Goal: Task Accomplishment & Management: Use online tool/utility

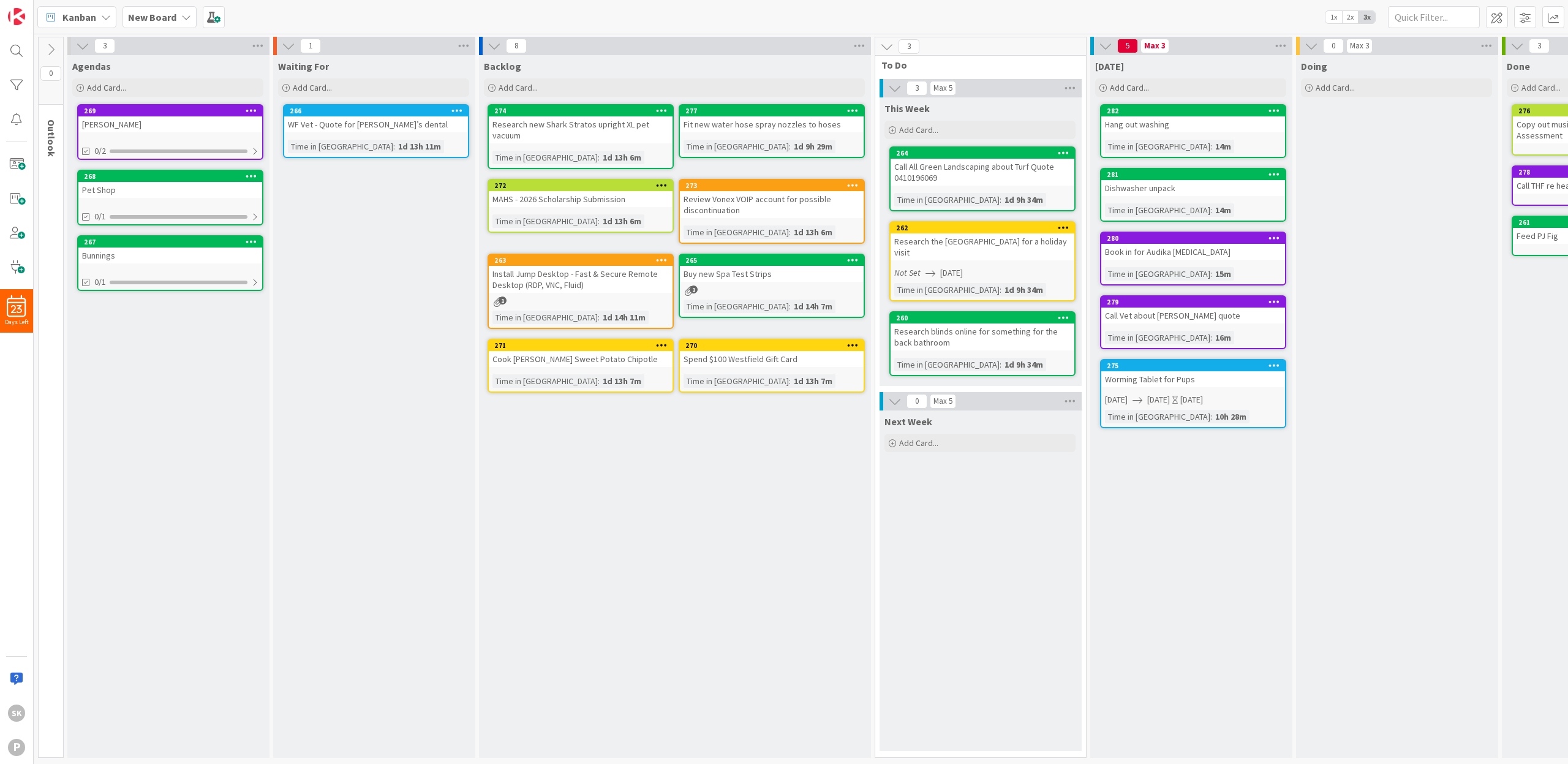
scroll to position [0, 3]
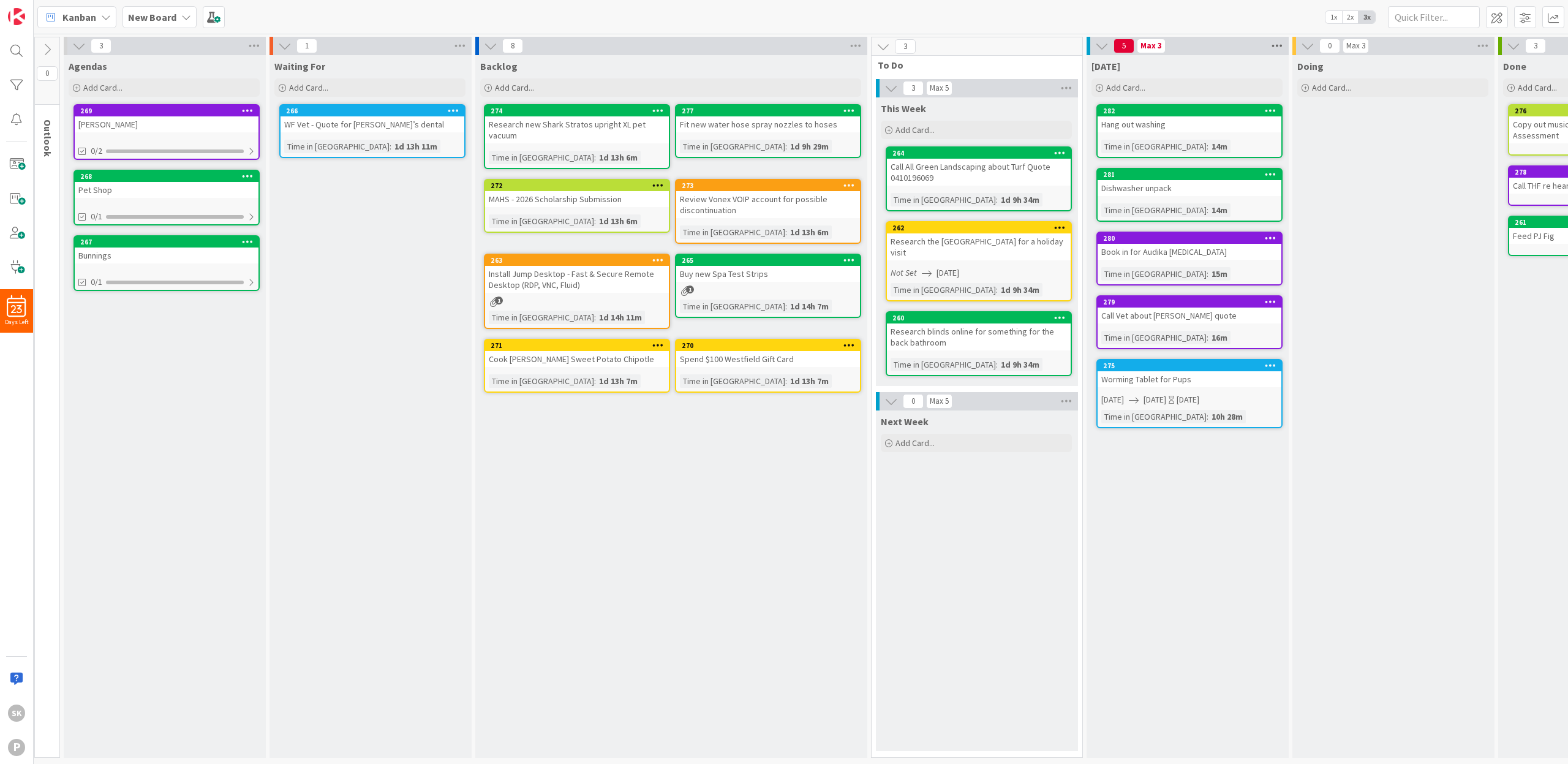
click at [1277, 46] on icon at bounding box center [1277, 46] width 16 height 19
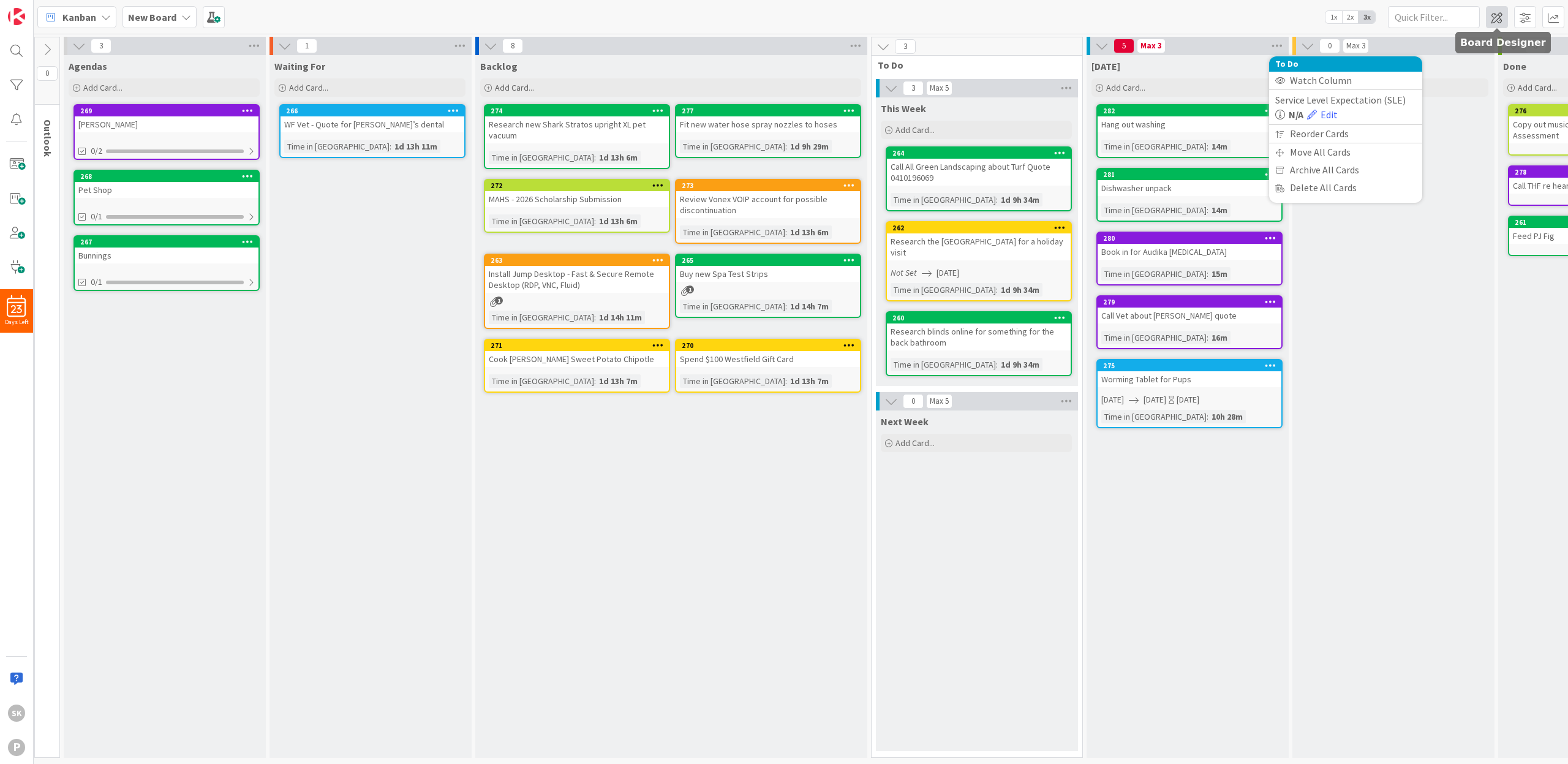
click at [1502, 16] on span at bounding box center [1497, 17] width 22 height 22
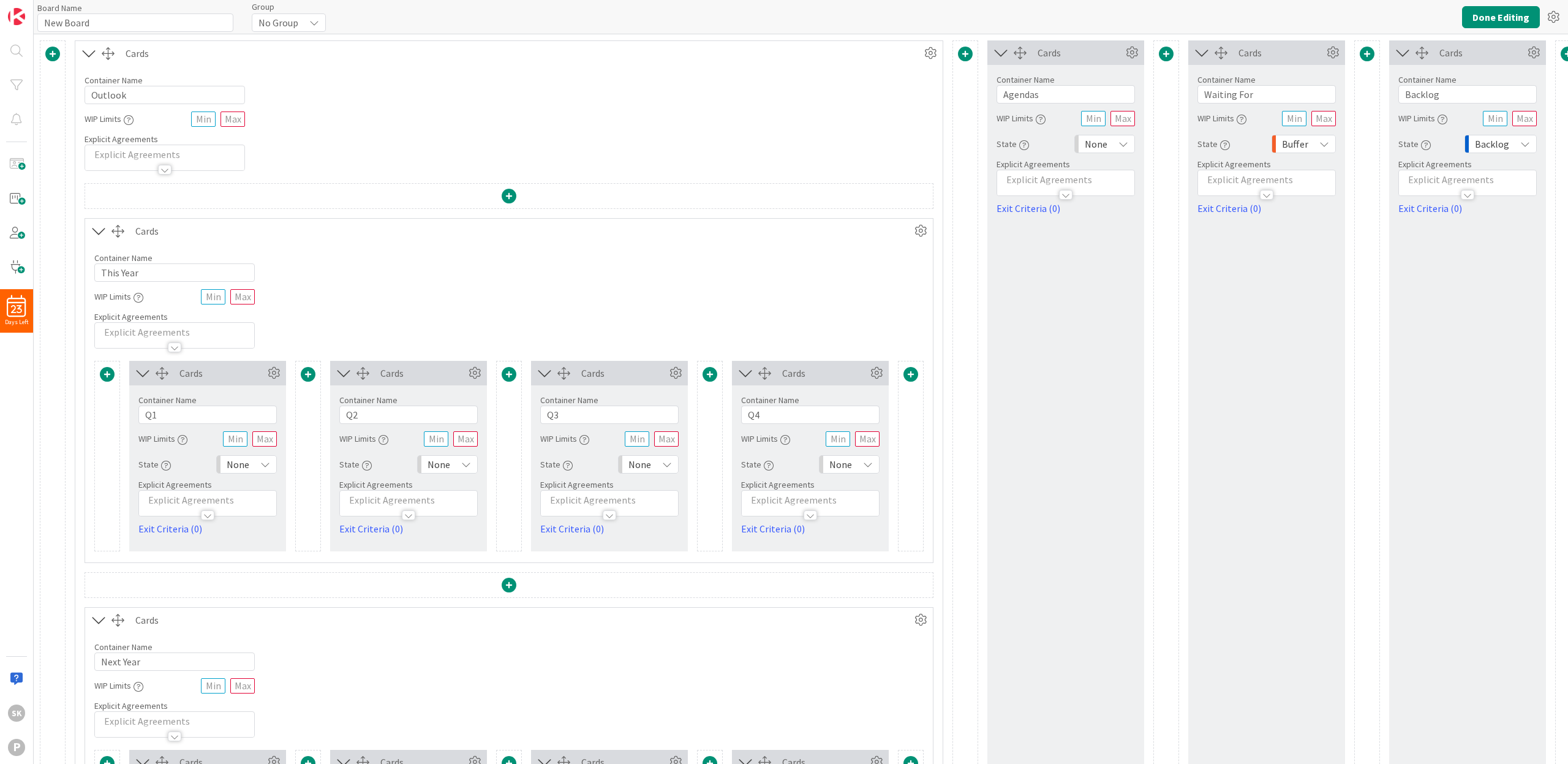
type input "New Board"
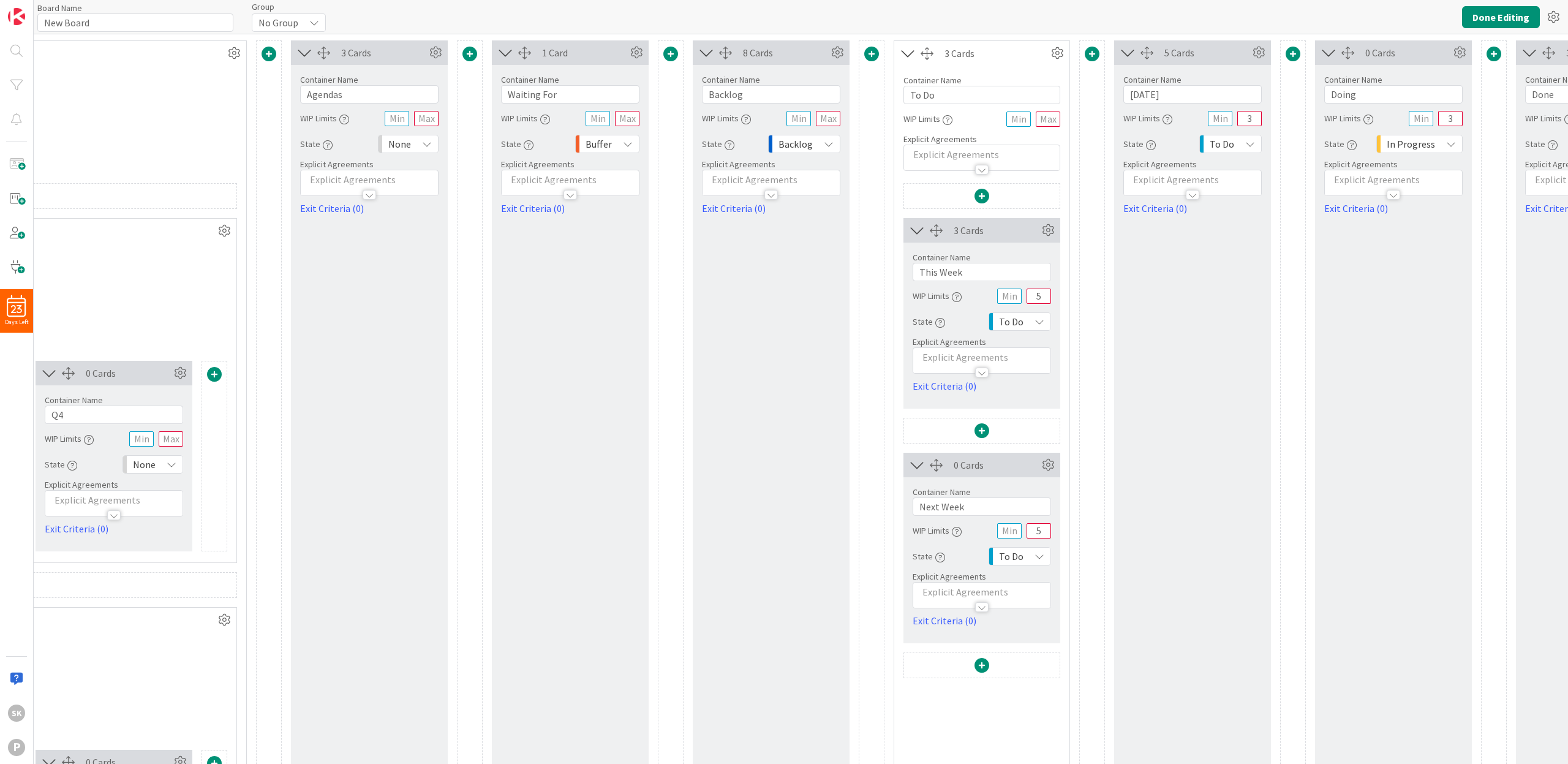
scroll to position [0, 812]
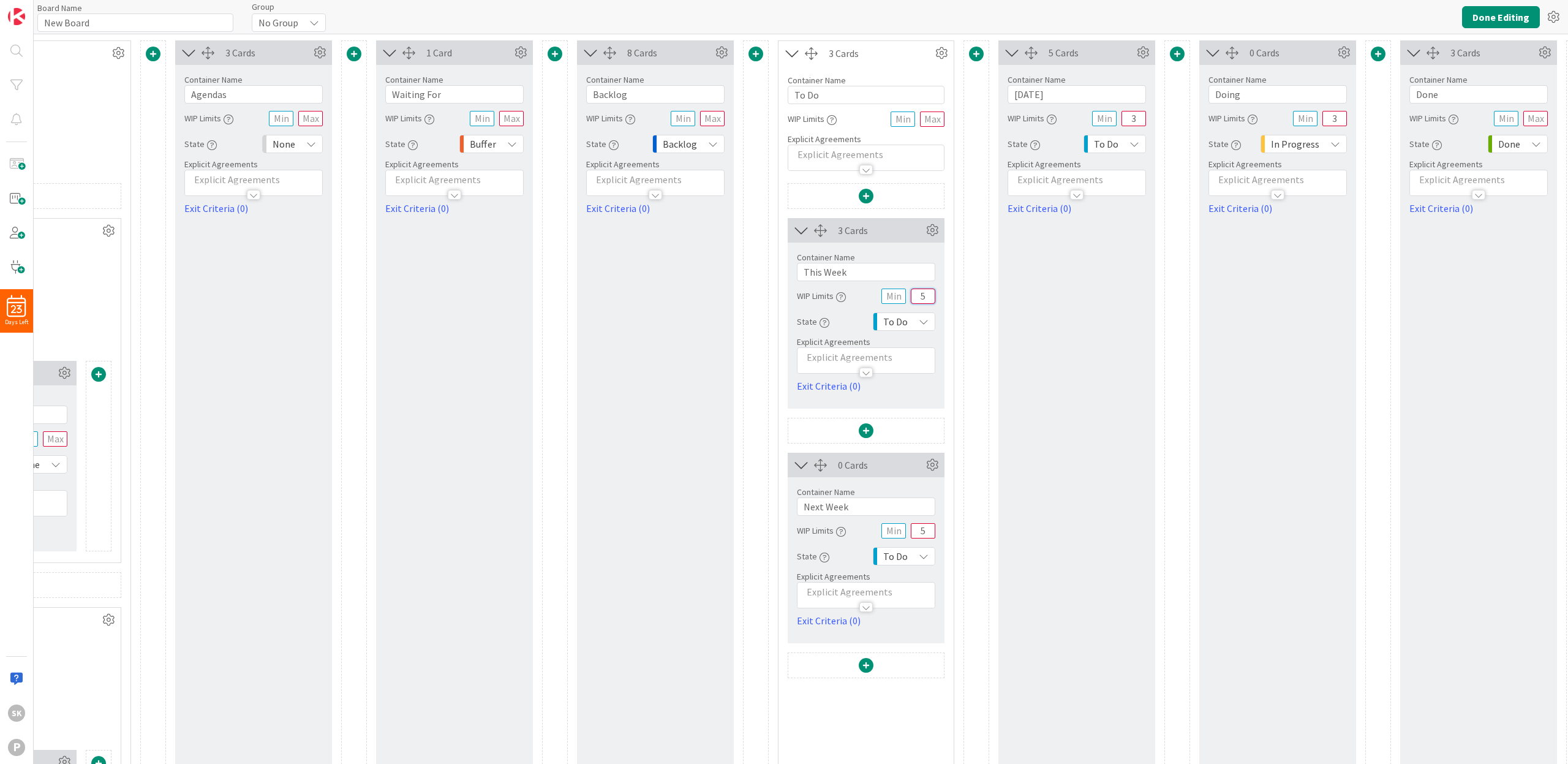
click at [926, 295] on input "5" at bounding box center [922, 297] width 25 height 15
click at [926, 531] on input "5" at bounding box center [922, 531] width 25 height 15
click at [1503, 19] on button "Done Editing" at bounding box center [1501, 17] width 78 height 22
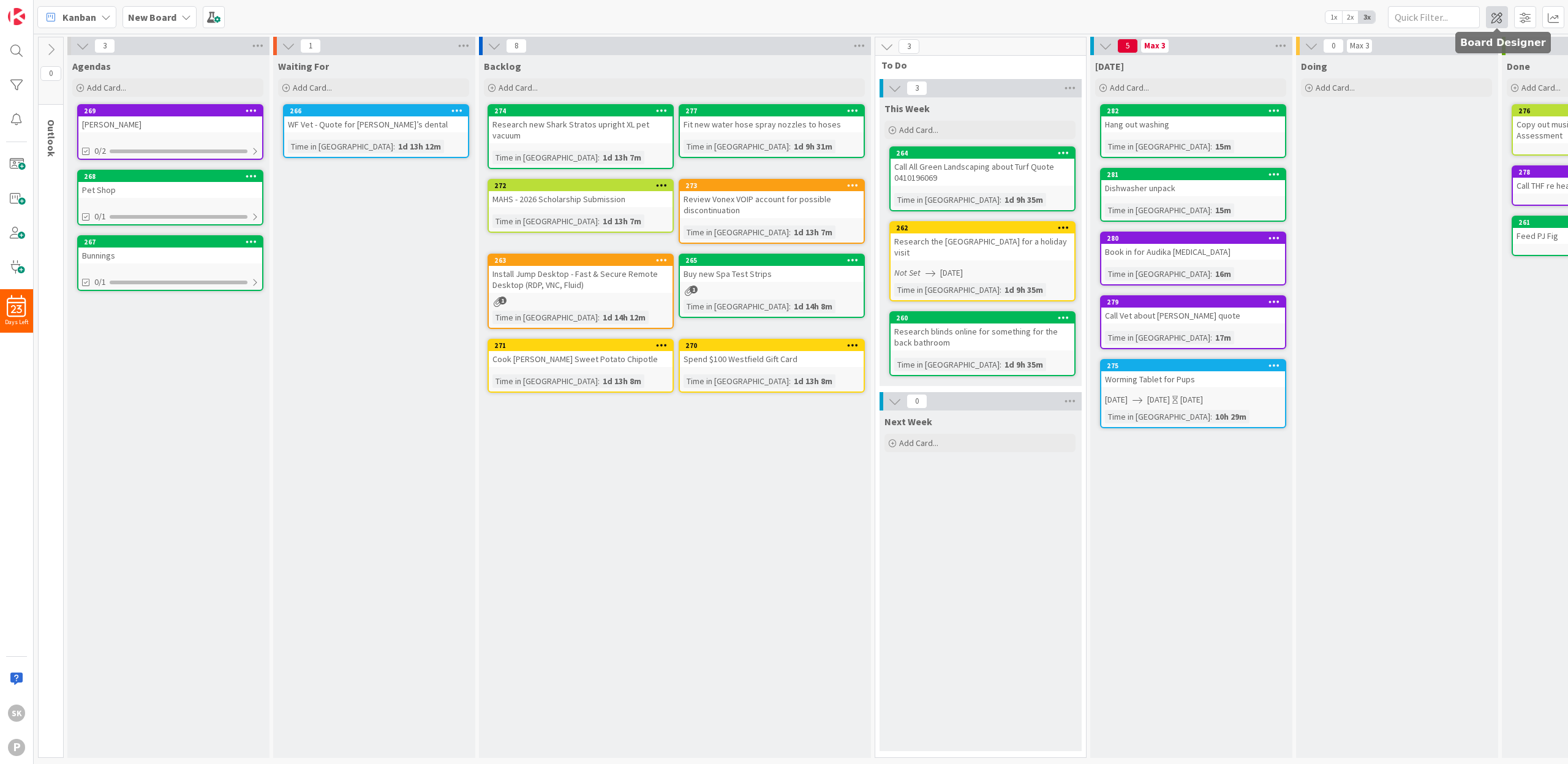
click at [1496, 16] on span at bounding box center [1497, 17] width 22 height 22
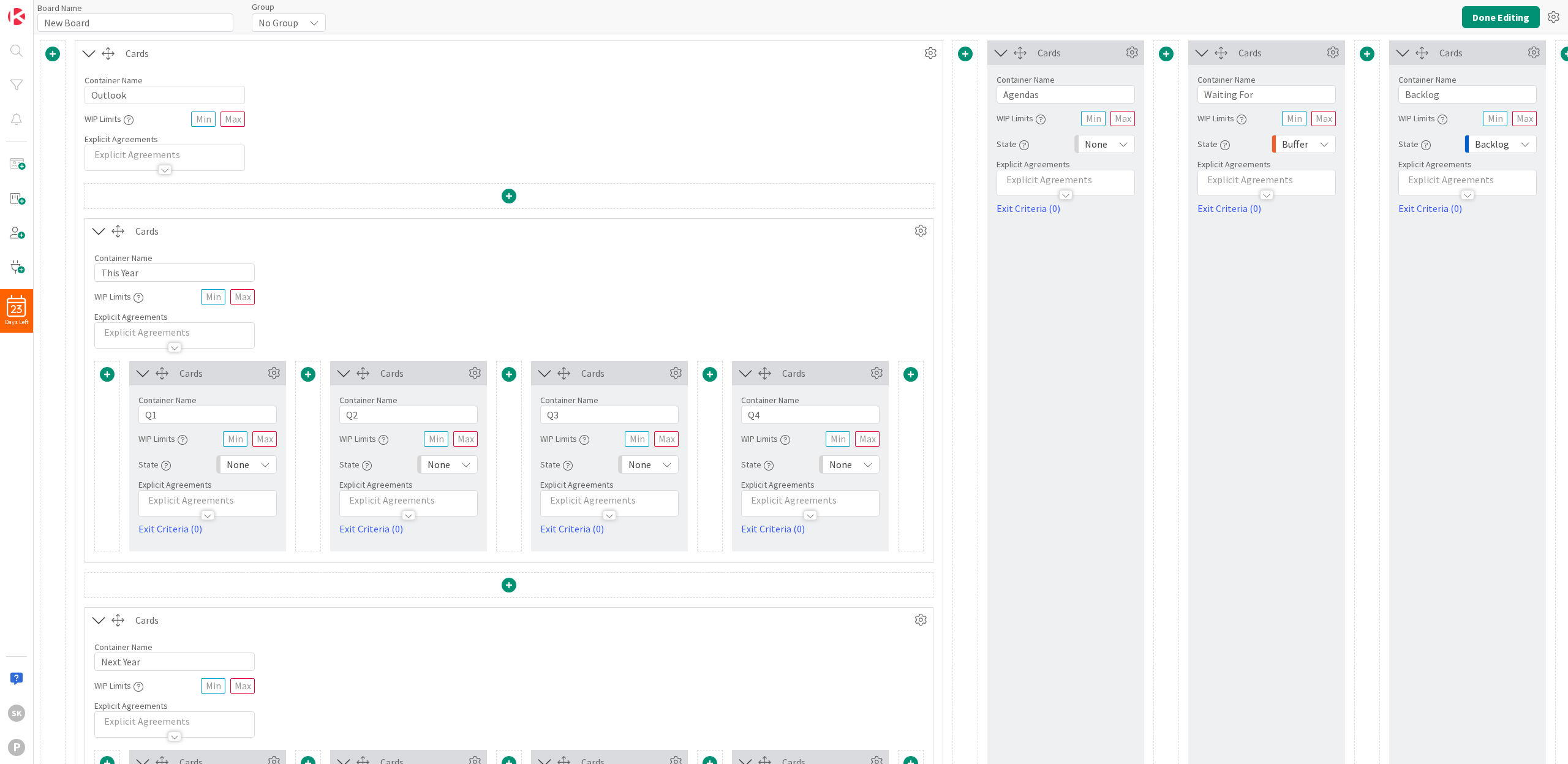
type input "New Board"
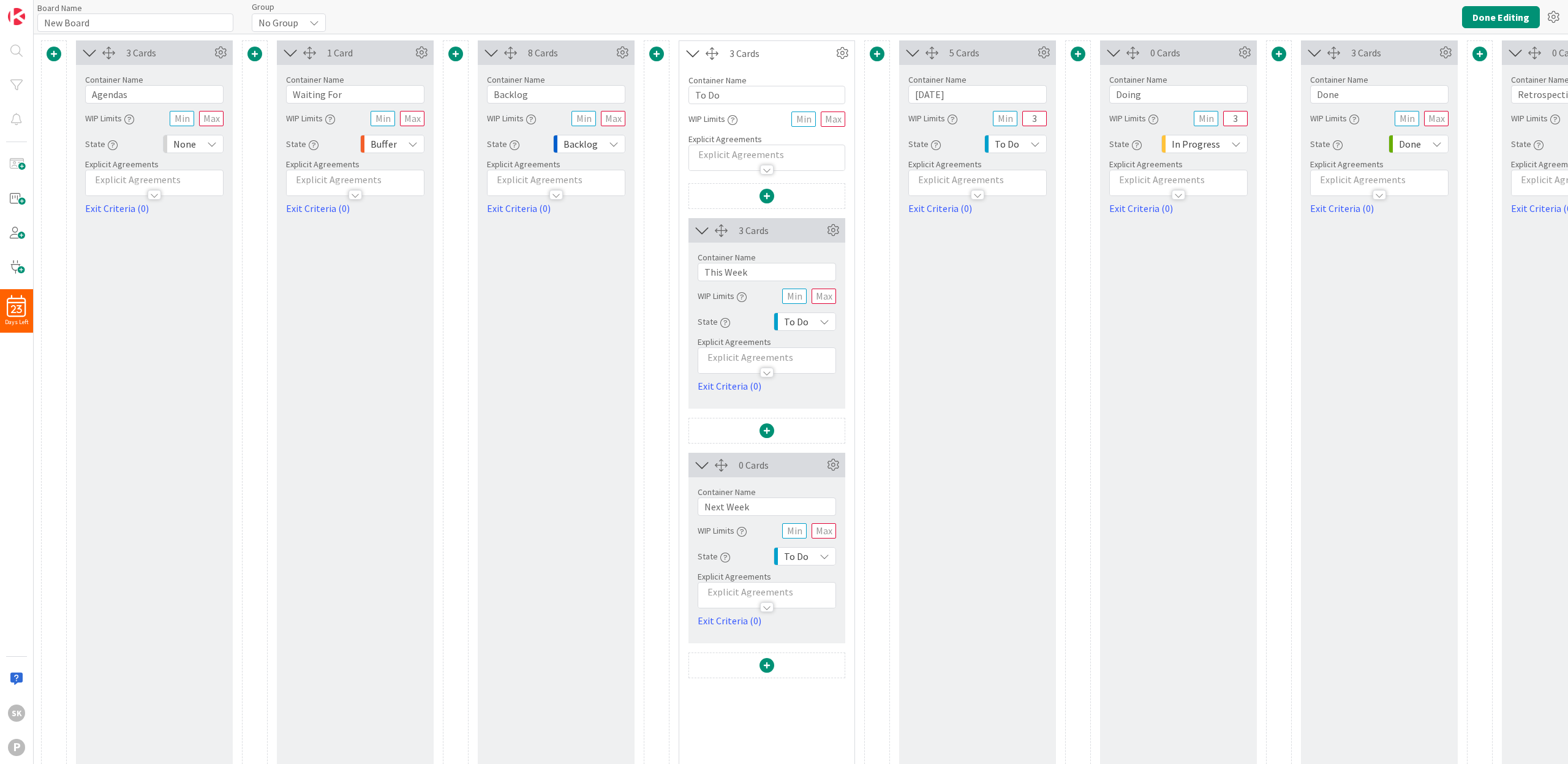
scroll to position [0, 921]
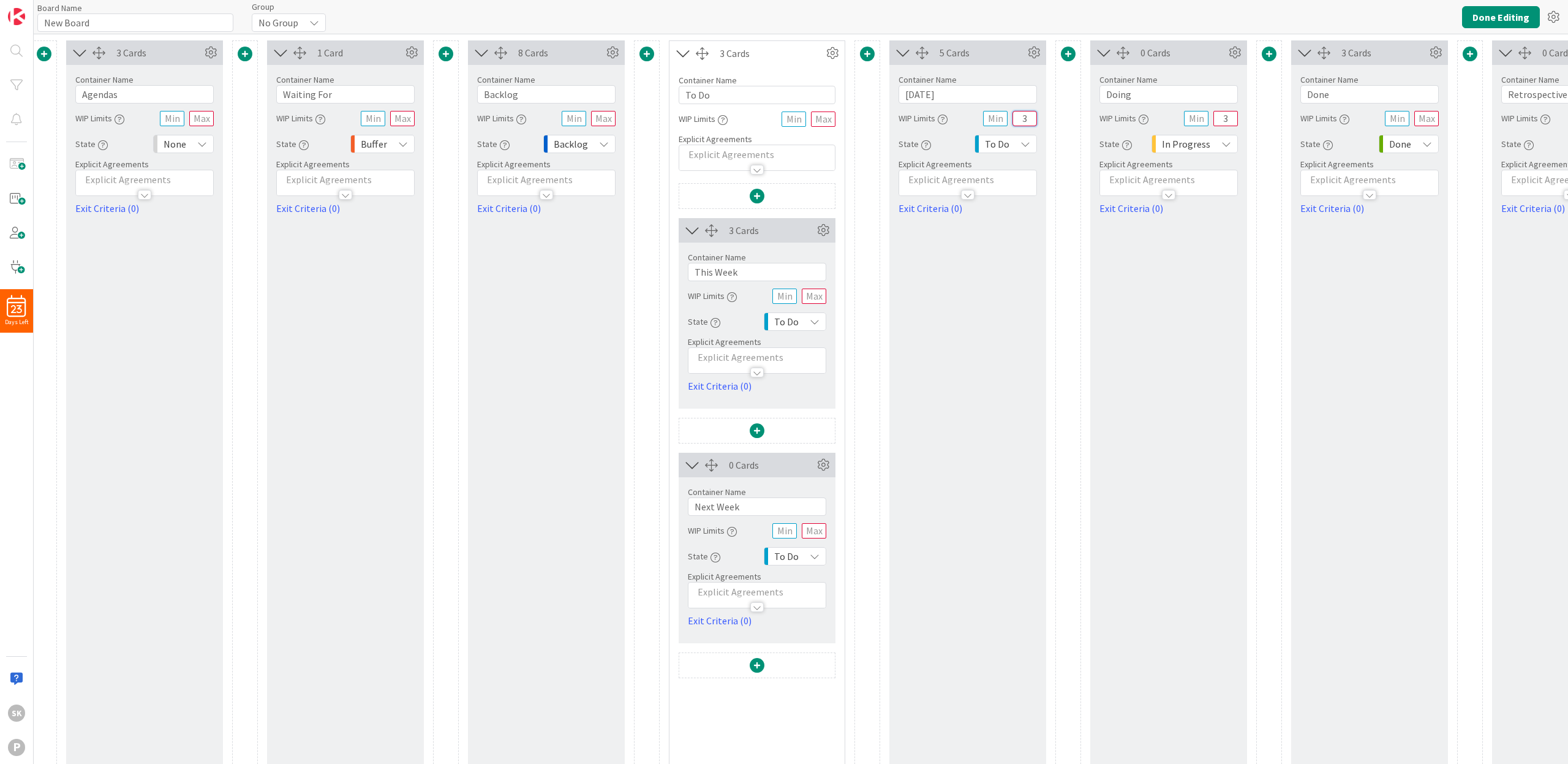
click at [1029, 119] on input "3" at bounding box center [1024, 119] width 25 height 15
click at [1498, 13] on button "Done Editing" at bounding box center [1501, 17] width 78 height 22
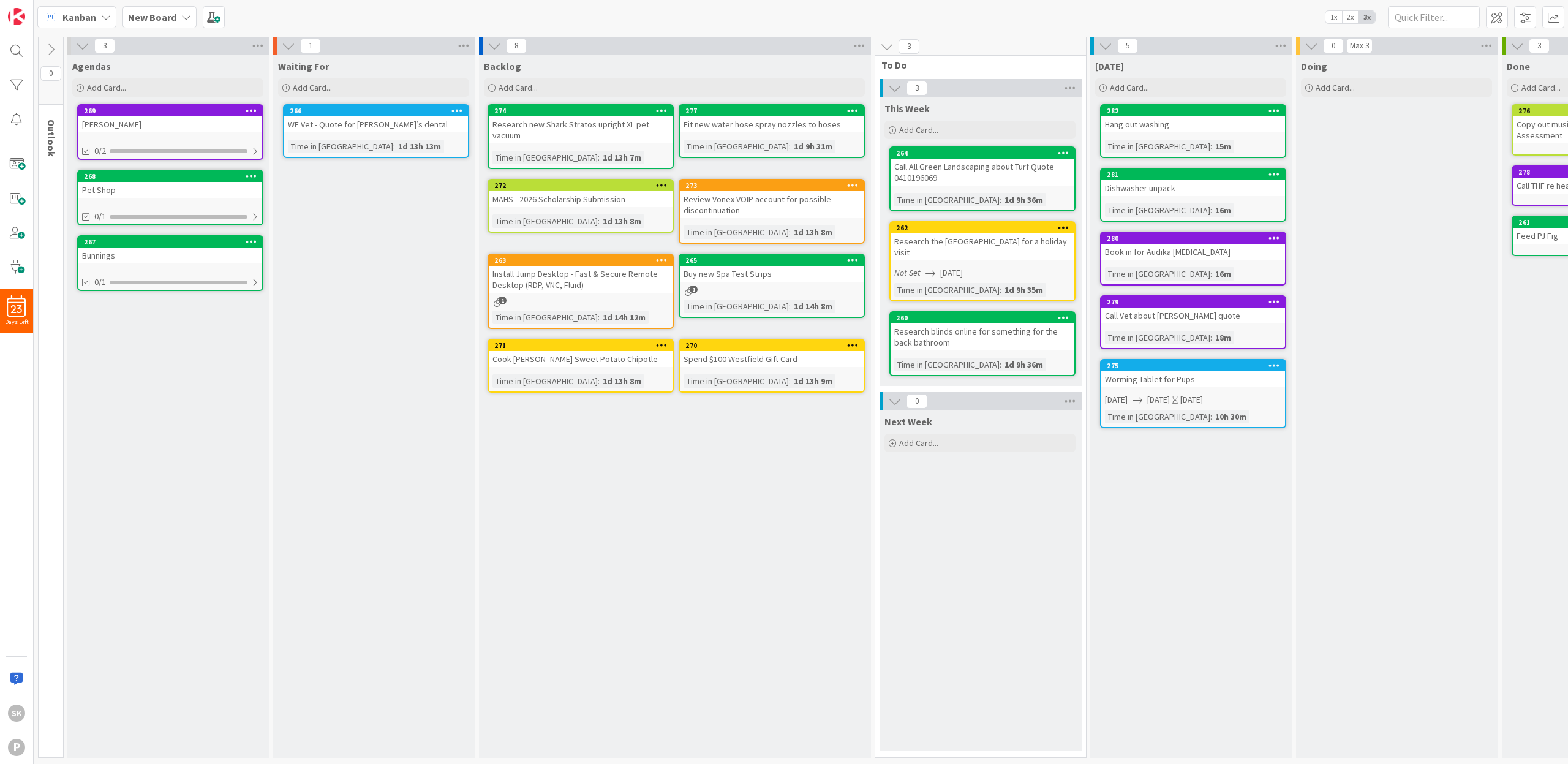
click at [181, 14] on icon at bounding box center [186, 17] width 10 height 10
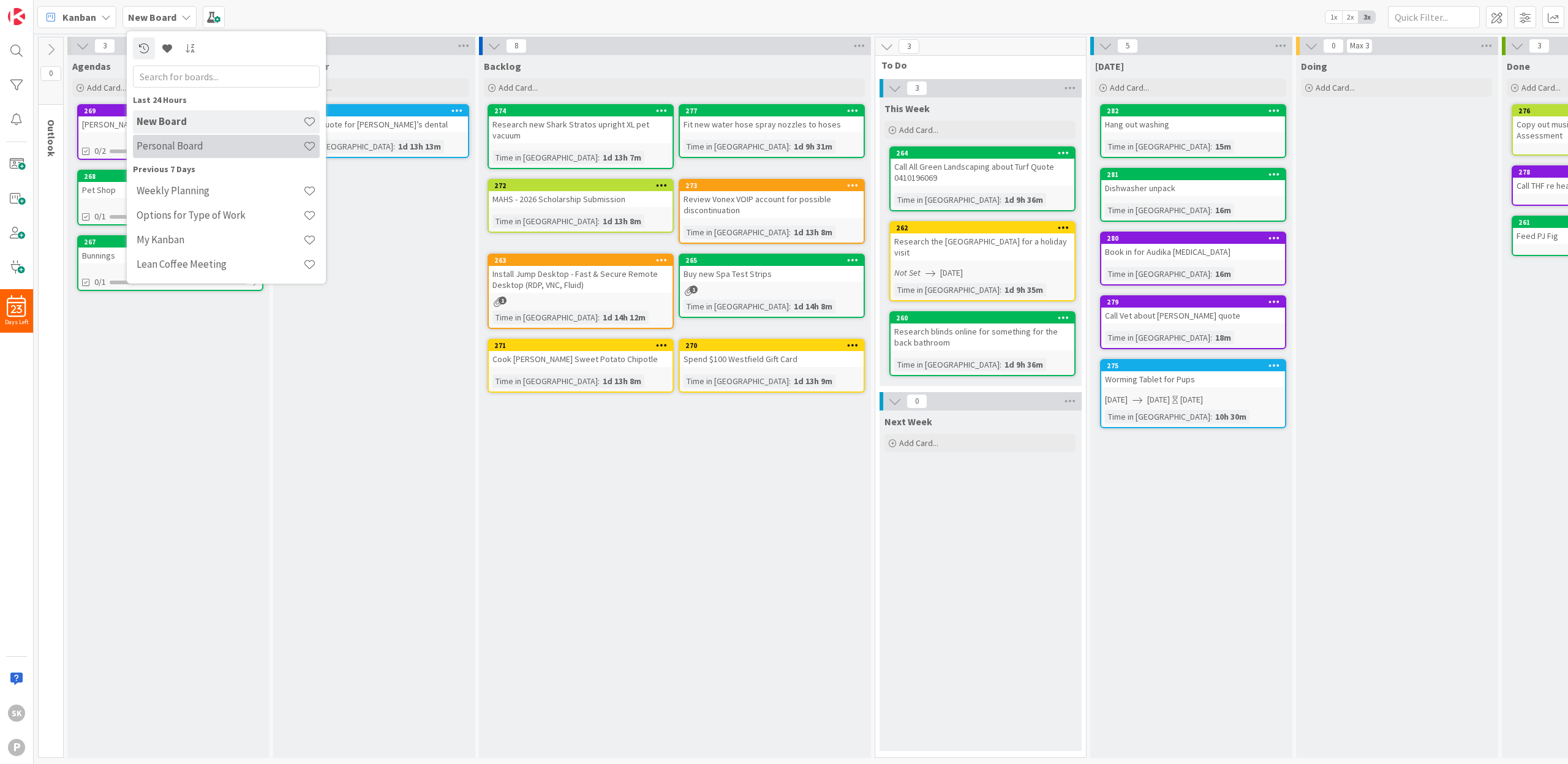
click at [188, 142] on h4 "Personal Board" at bounding box center [220, 145] width 166 height 12
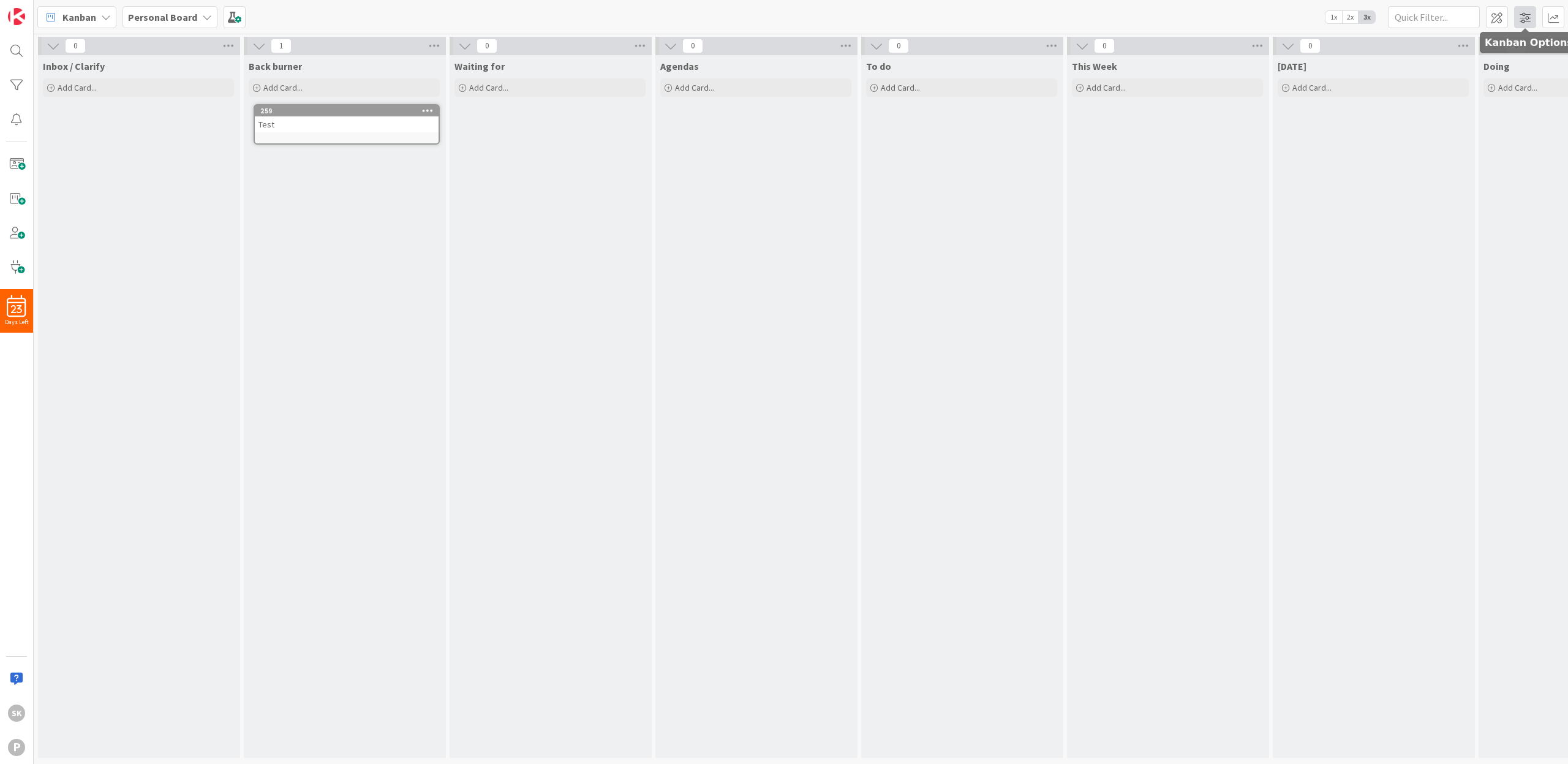
click at [1530, 19] on span at bounding box center [1525, 17] width 22 height 22
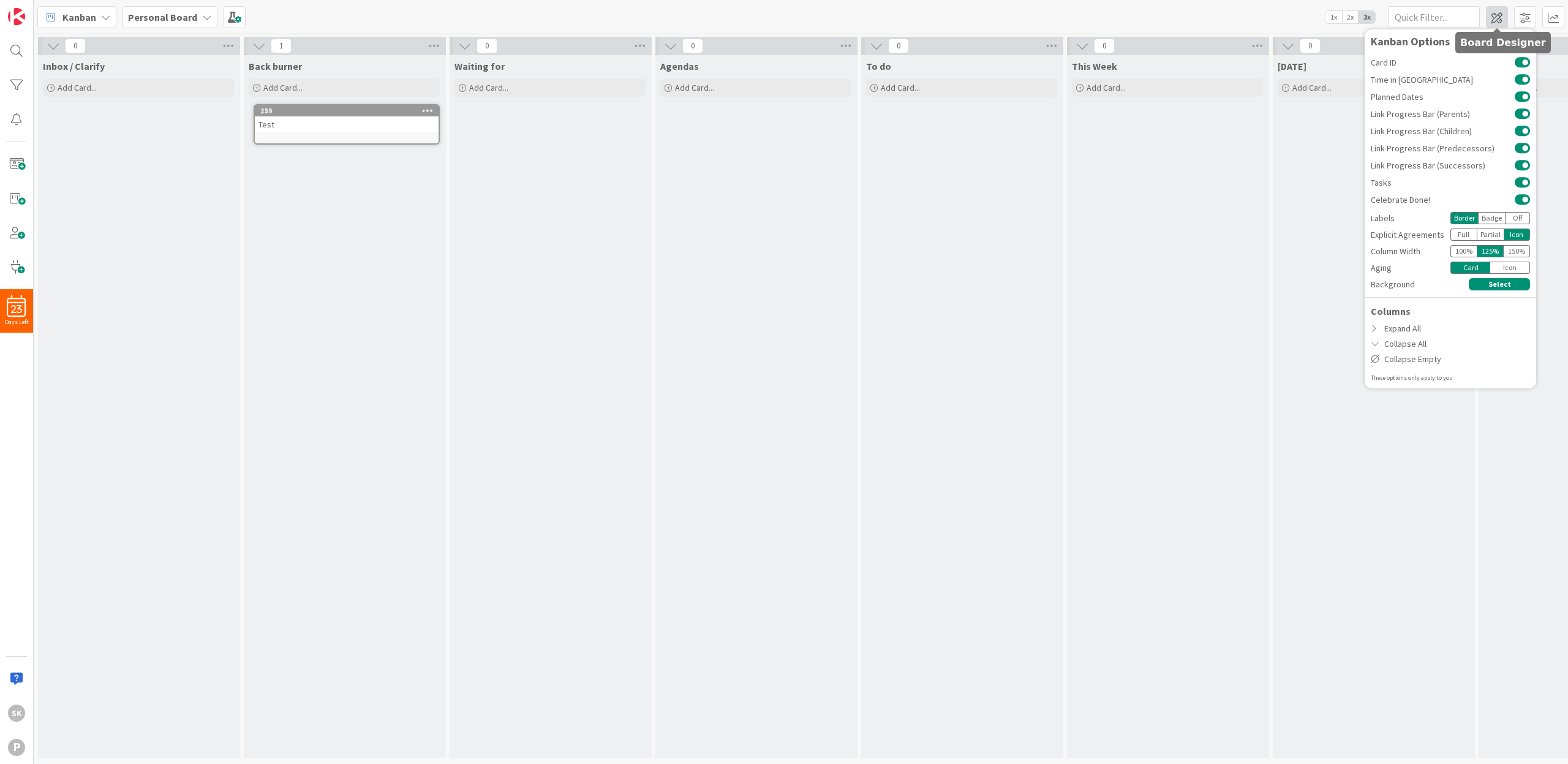
click at [1497, 14] on span at bounding box center [1497, 17] width 22 height 22
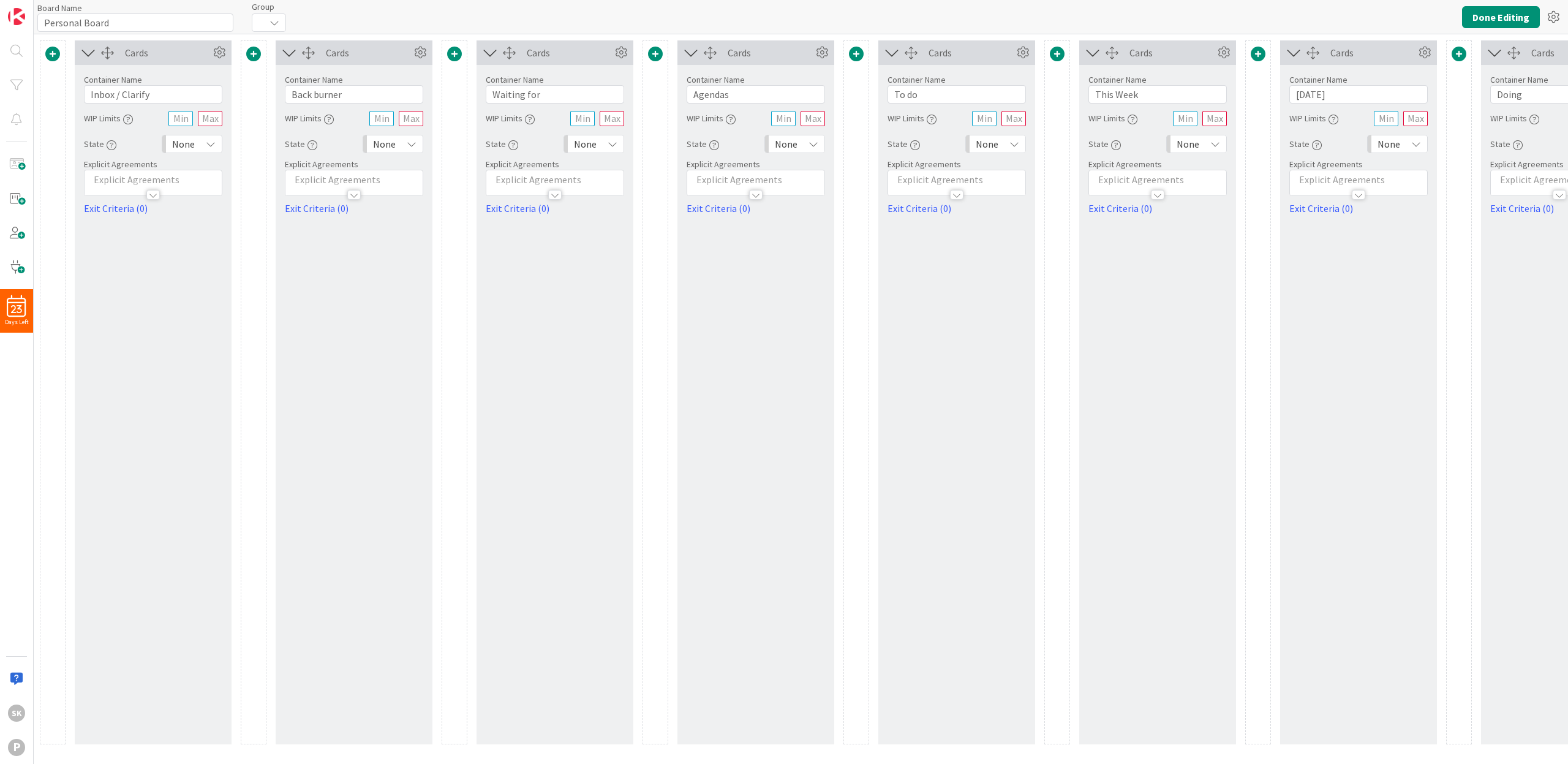
type input "Personal Board"
click at [1551, 14] on icon at bounding box center [1554, 17] width 22 height 22
click at [1458, 79] on link "Delete Board" at bounding box center [1487, 81] width 155 height 18
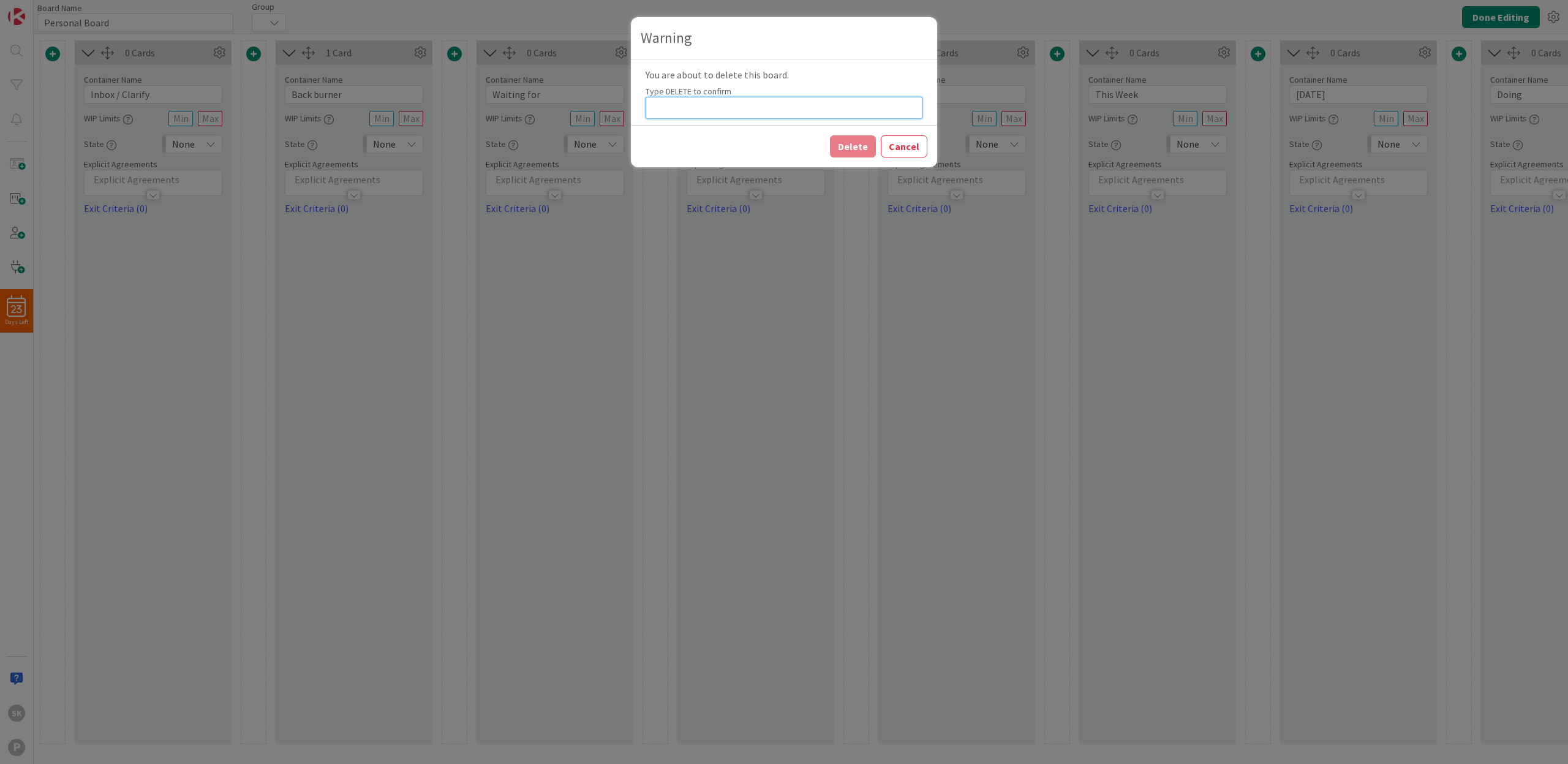
click at [766, 106] on input at bounding box center [784, 108] width 277 height 22
type input "DELETE"
click at [860, 146] on button "Delete" at bounding box center [853, 146] width 46 height 22
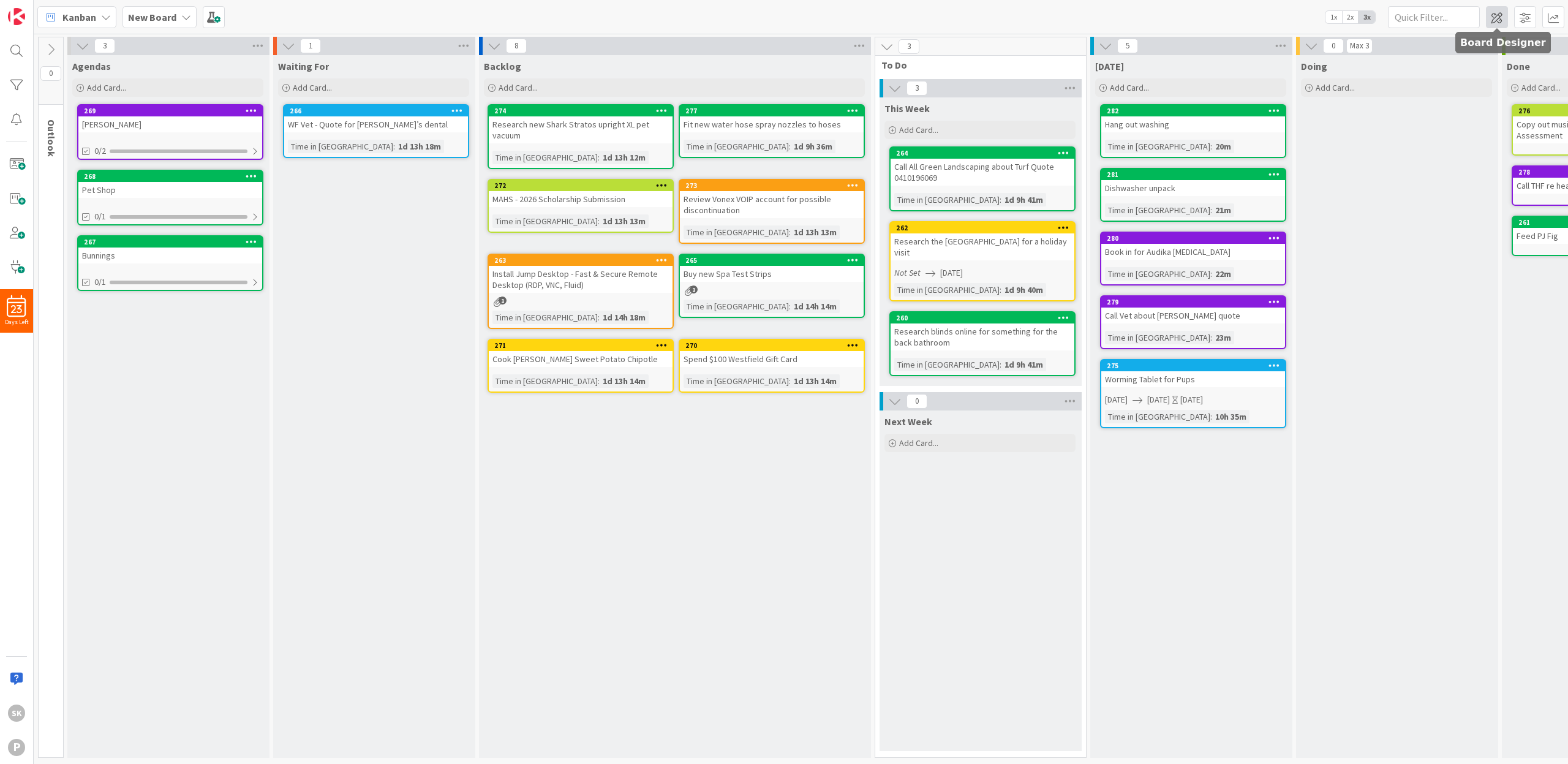
click at [1497, 19] on span at bounding box center [1497, 17] width 22 height 22
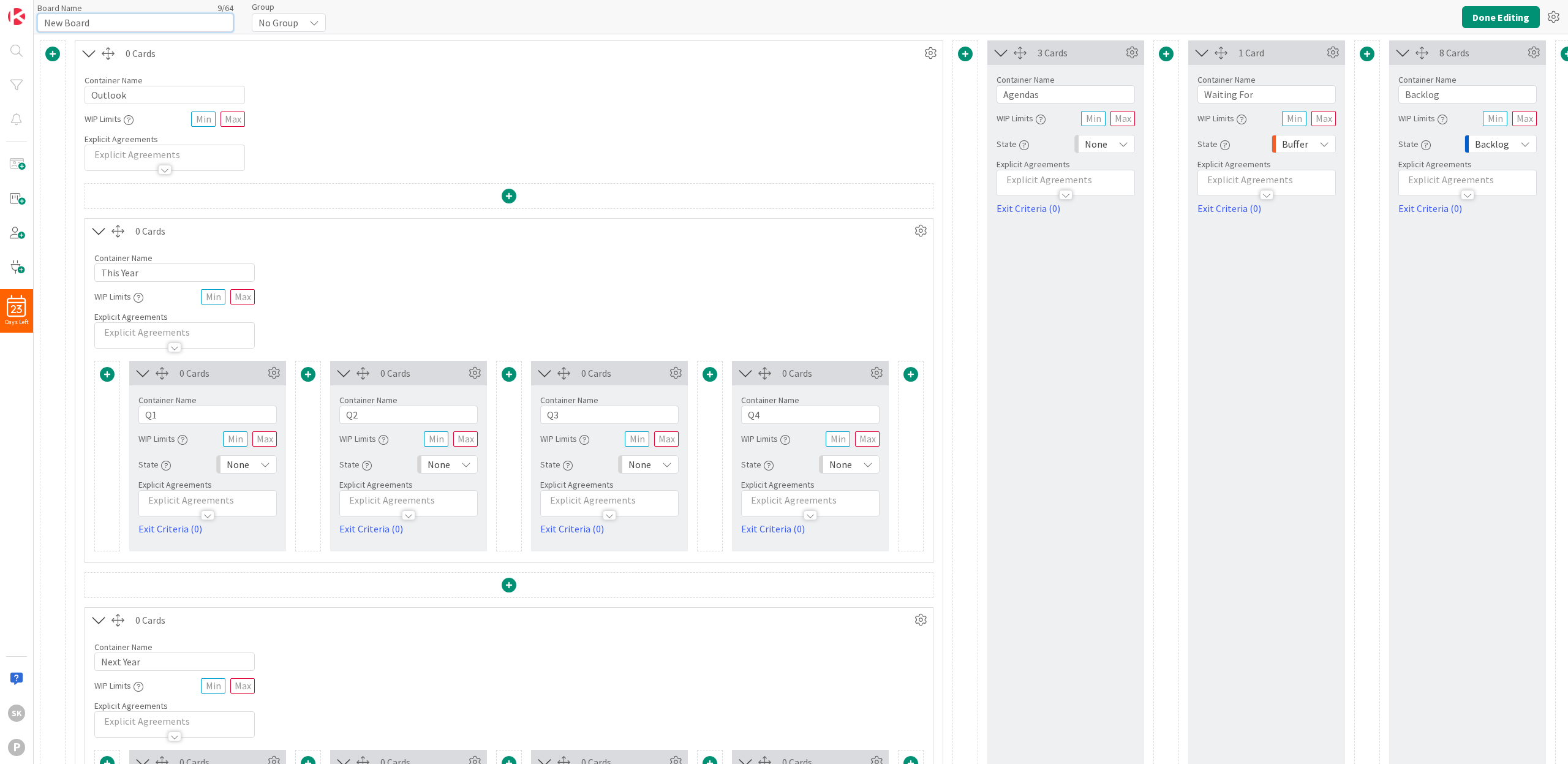
drag, startPoint x: 96, startPoint y: 24, endPoint x: 67, endPoint y: 24, distance: 29.0
click at [34, 20] on div "Board Name 9 / 64 New Board Group No Group Done Editing" at bounding box center [801, 17] width 1534 height 34
type input "My Kanban"
click at [1497, 23] on button "Done Editing" at bounding box center [1501, 17] width 78 height 22
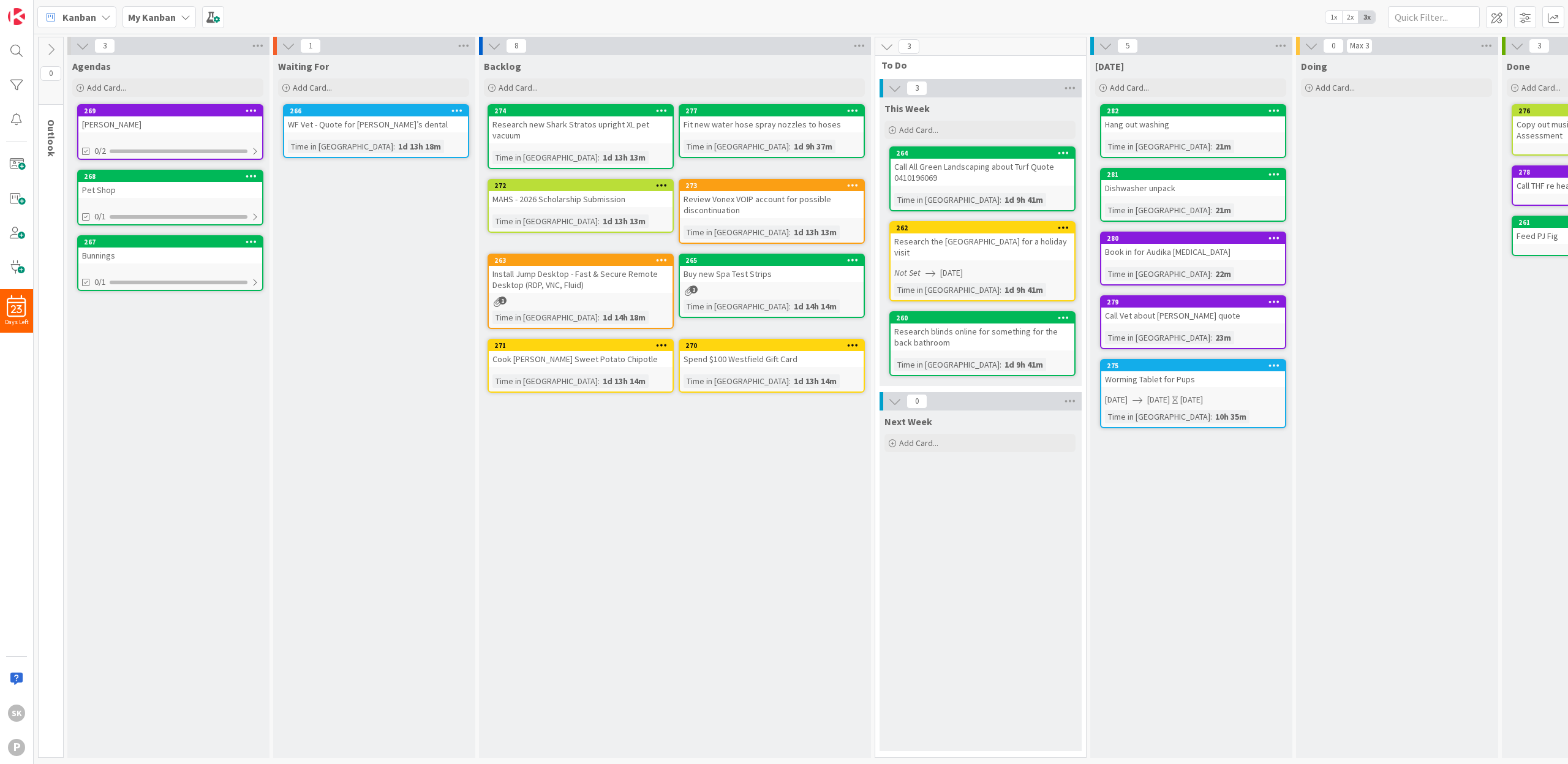
click at [182, 16] on icon at bounding box center [186, 17] width 10 height 10
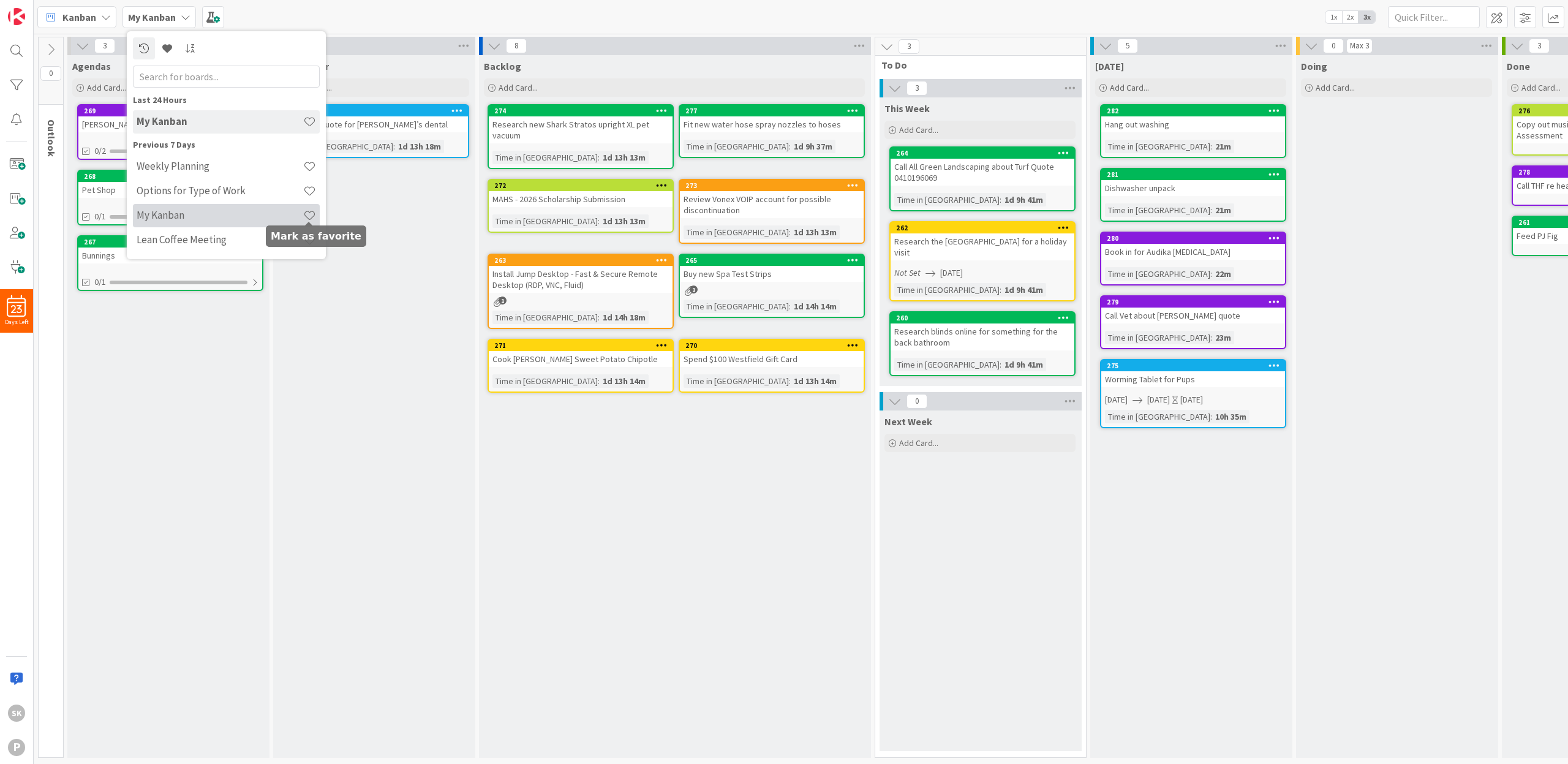
click at [307, 211] on span at bounding box center [309, 215] width 13 height 13
click at [164, 45] on icon at bounding box center [167, 48] width 10 height 10
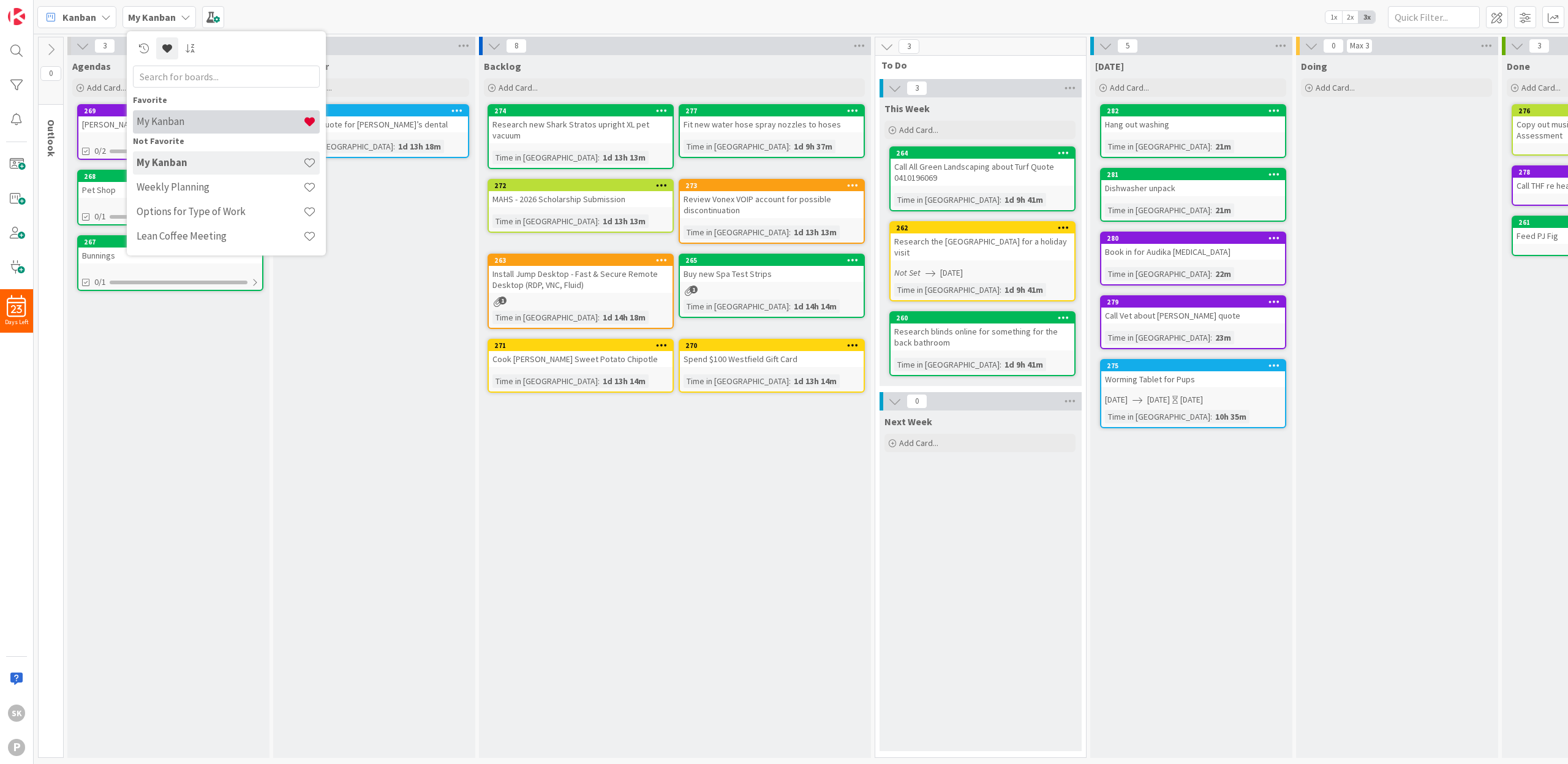
click at [207, 126] on h4 "My Kanban" at bounding box center [220, 122] width 166 height 12
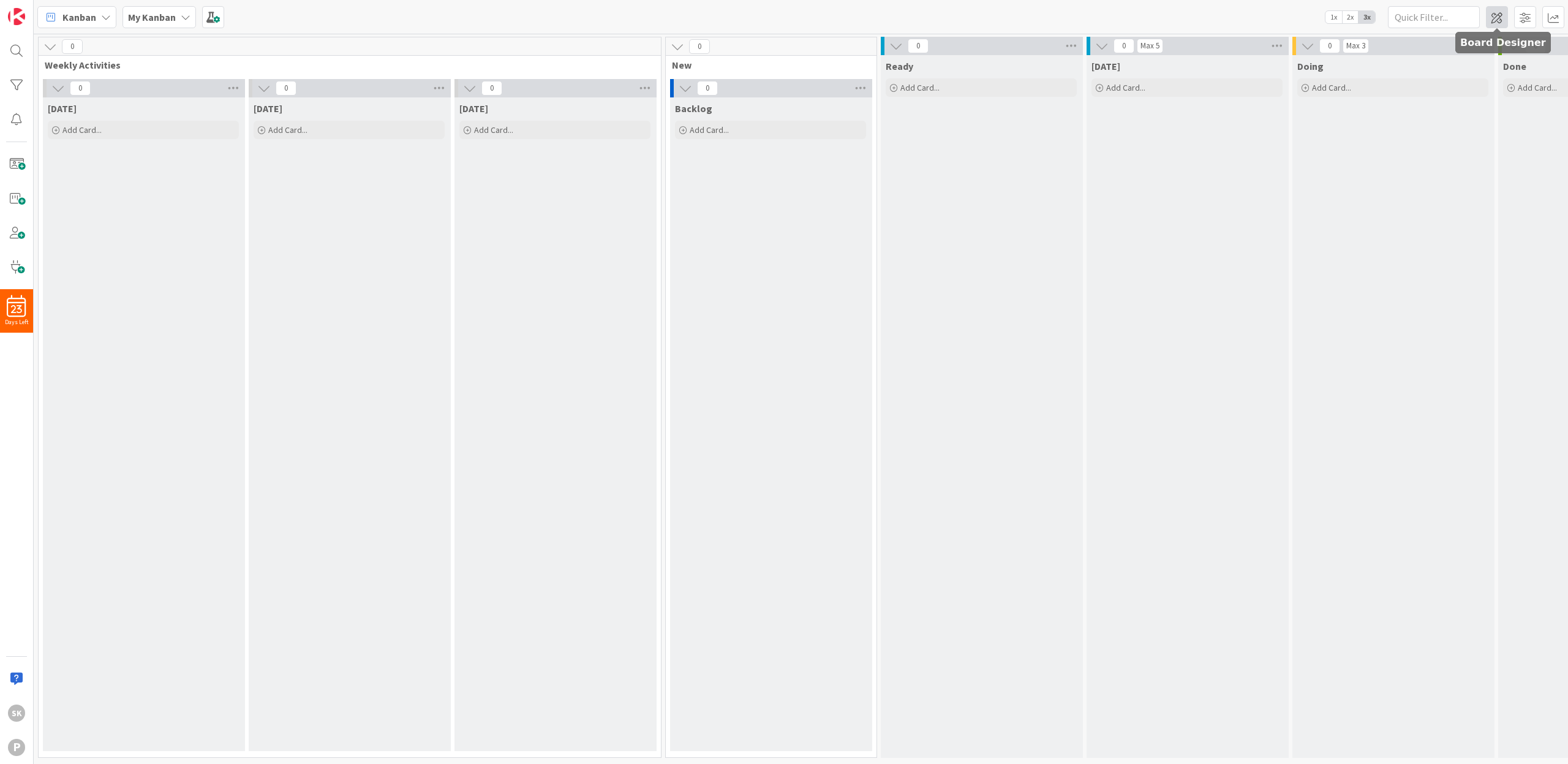
click at [1498, 20] on span at bounding box center [1497, 17] width 22 height 22
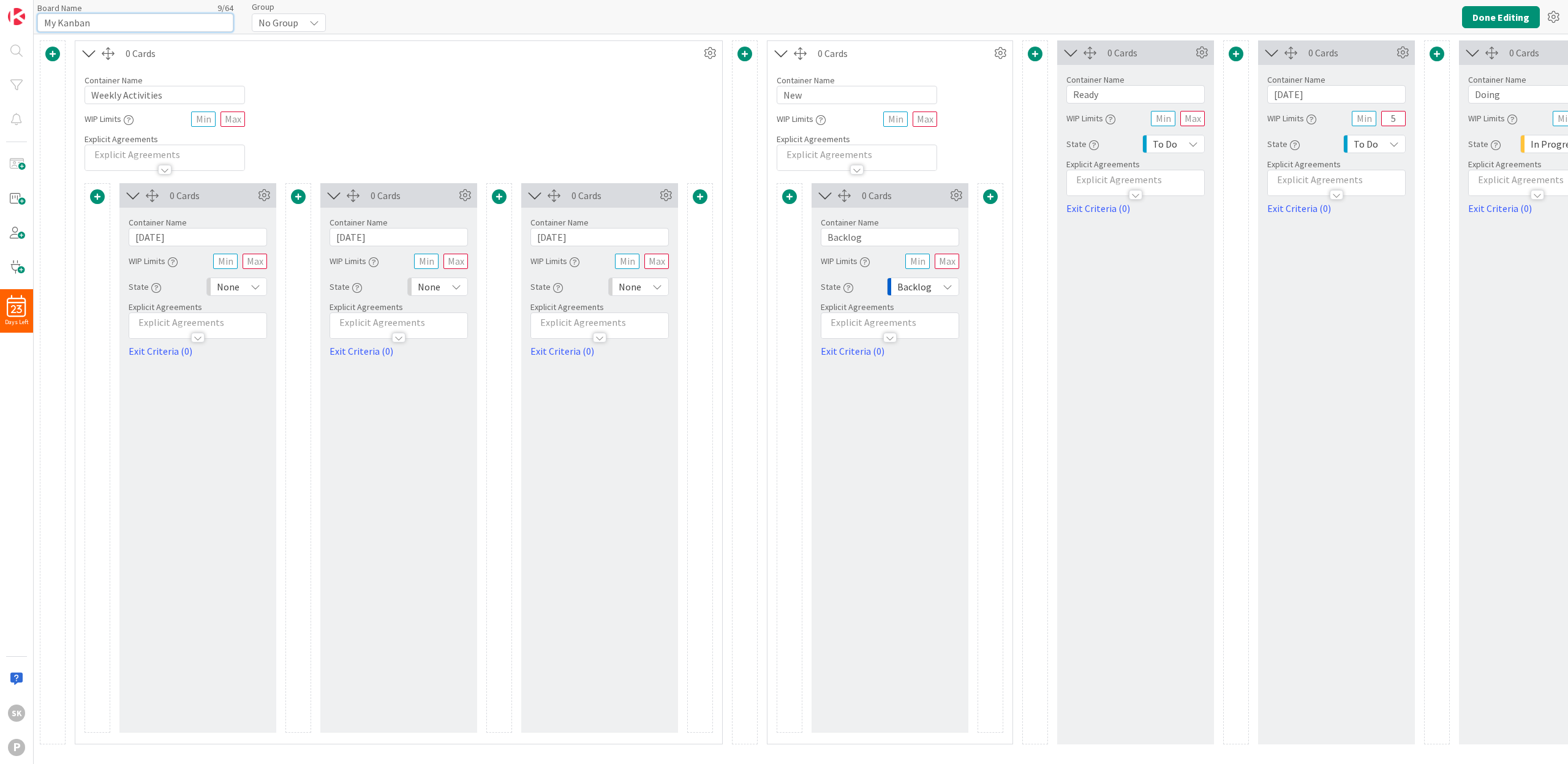
click at [95, 23] on input "My Kanban" at bounding box center [135, 23] width 196 height 19
drag, startPoint x: 95, startPoint y: 23, endPoint x: 23, endPoint y: 24, distance: 72.0
click at [23, 24] on div "23 Days Left SK P Board Name 9 / 64 My Kanban Group No Group Done Editing 0 Car…" at bounding box center [784, 382] width 1568 height 764
type input "Test - Weekly Kanban"
click at [1495, 16] on button "Done Editing" at bounding box center [1501, 17] width 78 height 22
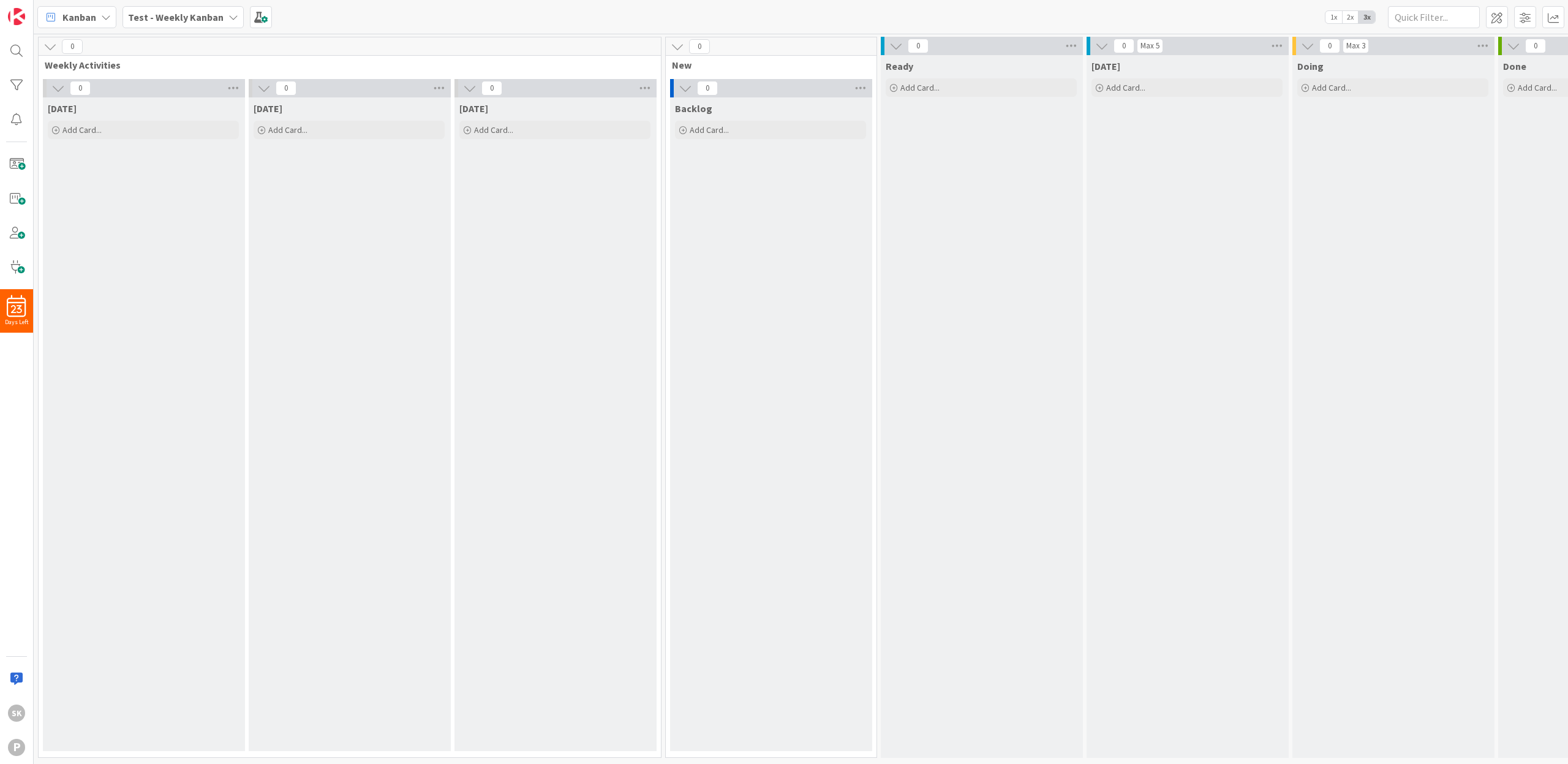
click at [228, 19] on icon at bounding box center [234, 17] width 10 height 10
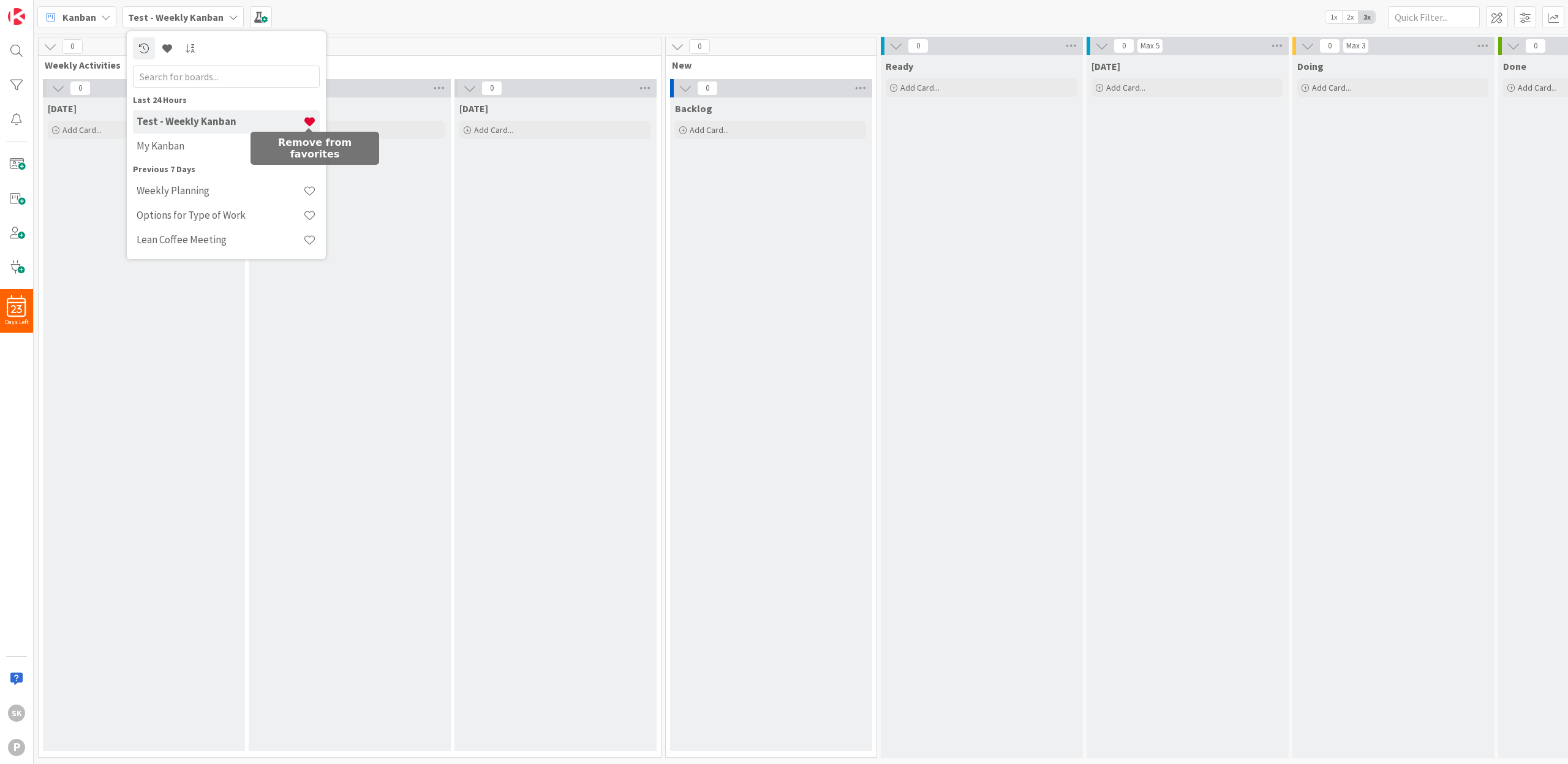
click at [309, 120] on span at bounding box center [309, 122] width 13 height 13
click at [178, 144] on h4 "My Kanban" at bounding box center [220, 145] width 166 height 12
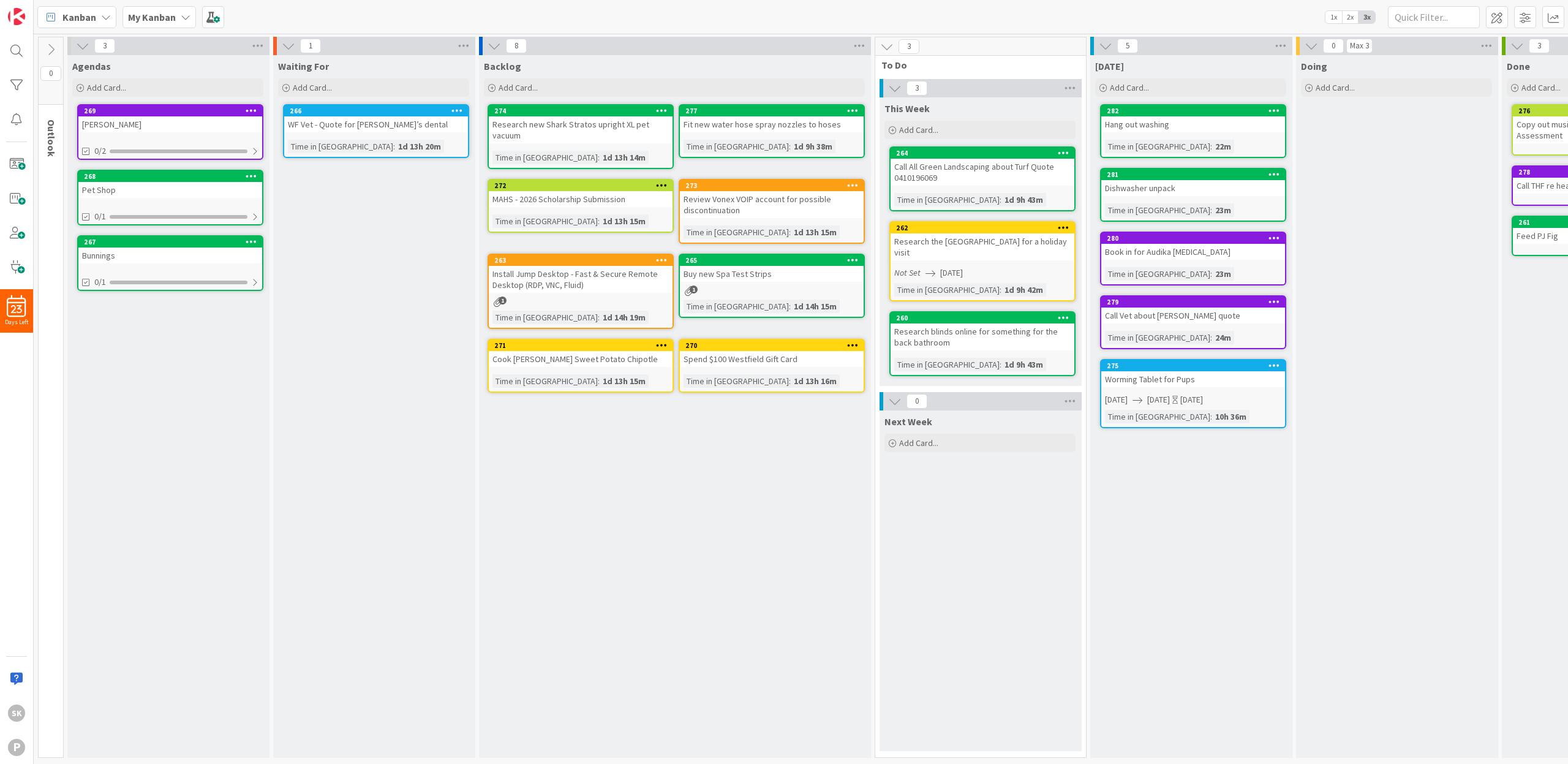
click at [178, 16] on div "My Kanban" at bounding box center [159, 17] width 74 height 22
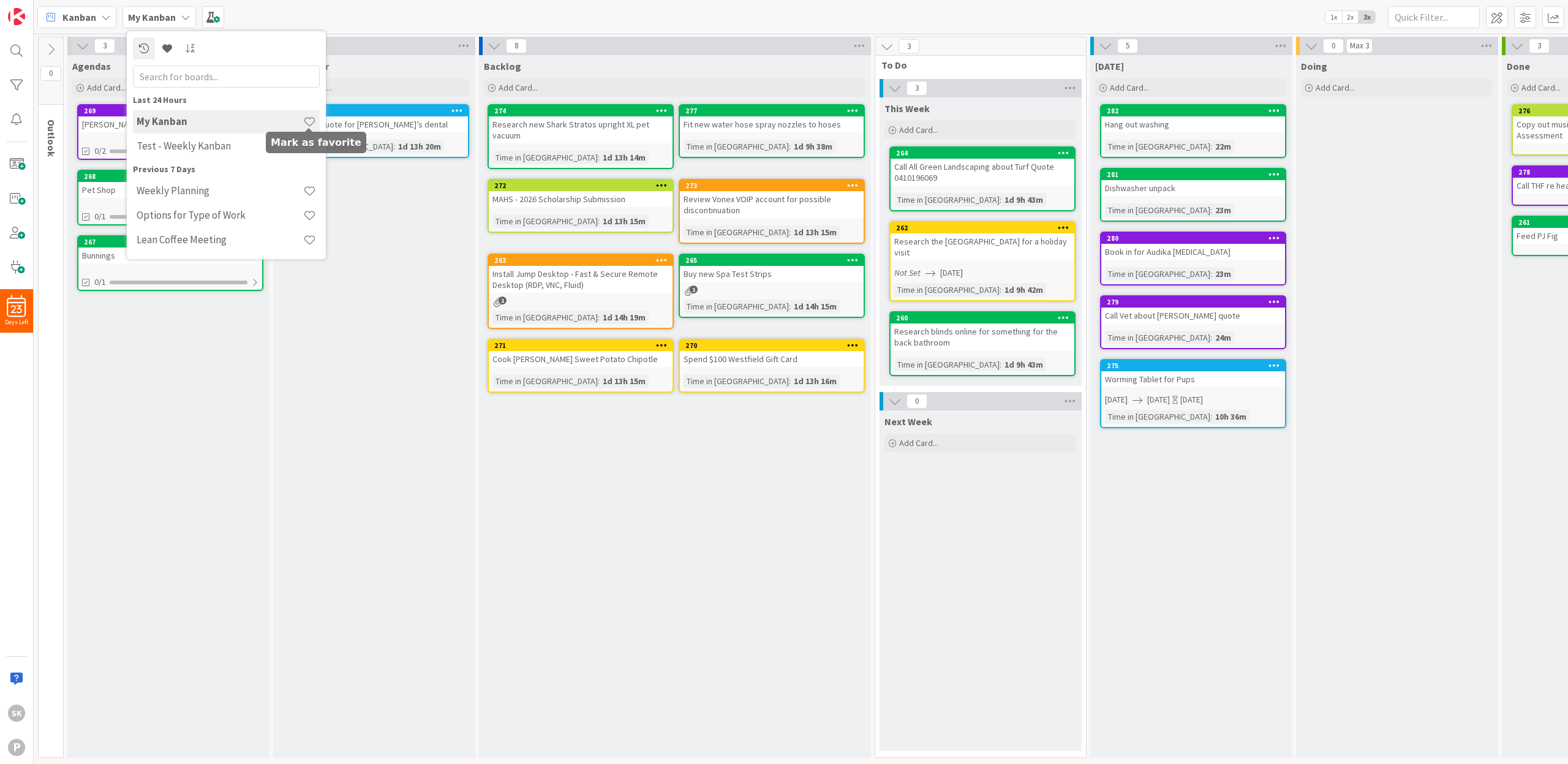
click at [310, 123] on span at bounding box center [309, 122] width 13 height 13
click at [162, 45] on icon at bounding box center [167, 48] width 10 height 10
click at [214, 238] on h4 "Lean Coffee Meeting" at bounding box center [220, 235] width 166 height 12
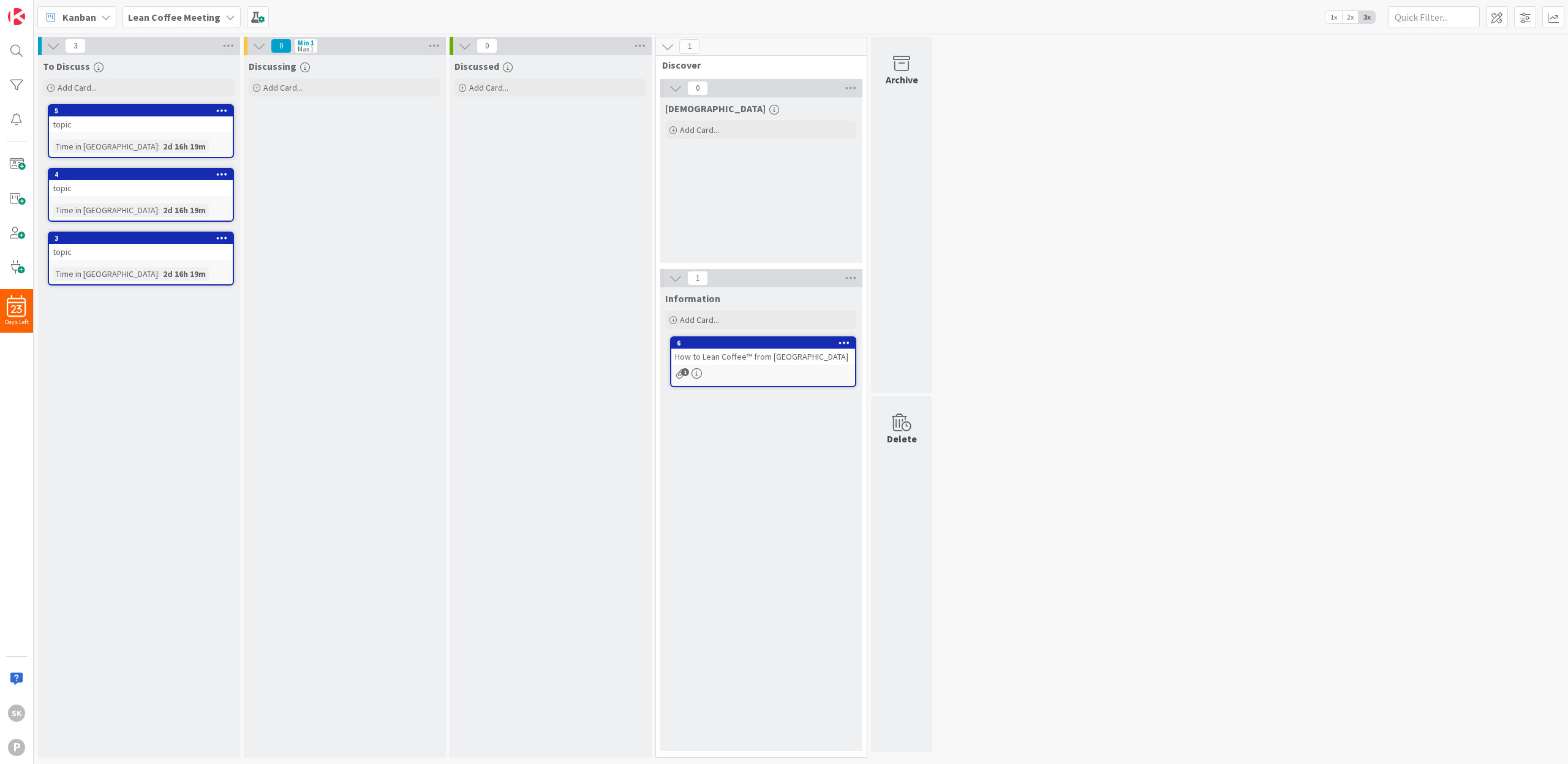
click at [770, 110] on icon "button" at bounding box center [775, 110] width 10 height 10
drag, startPoint x: 667, startPoint y: 109, endPoint x: 706, endPoint y: 110, distance: 39.0
click at [706, 110] on div "[DATE] Capture any realizations, actions items or topics for future inquiry by …" at bounding box center [760, 108] width 191 height 12
copy span "[DEMOGRAPHIC_DATA]"
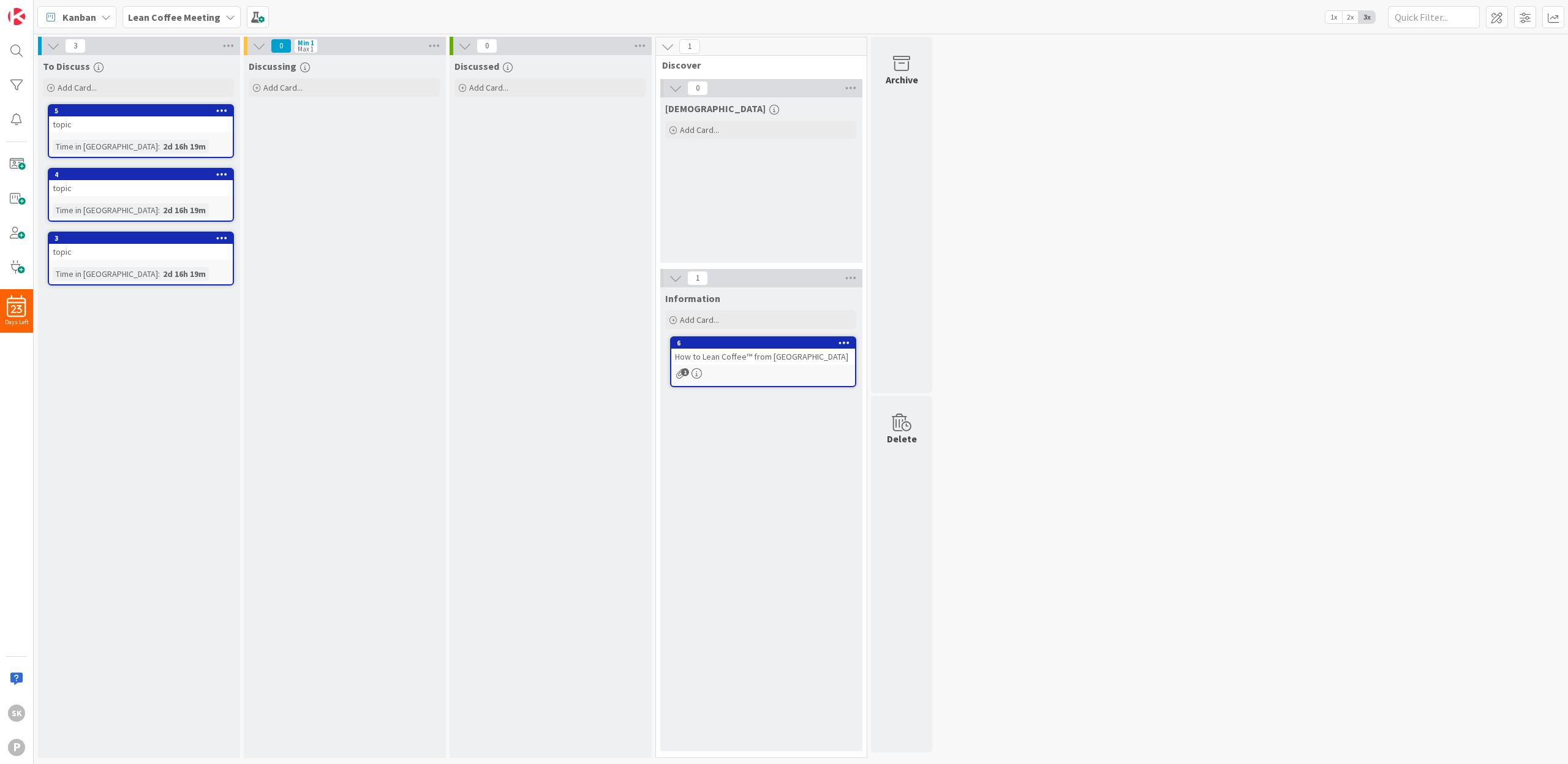
click at [744, 440] on div "Information Add Card... 6 How to Lean Coffee™ from [GEOGRAPHIC_DATA] 1" at bounding box center [760, 519] width 201 height 464
click at [770, 109] on icon "button" at bounding box center [775, 110] width 10 height 10
click at [97, 69] on icon "button" at bounding box center [99, 68] width 10 height 10
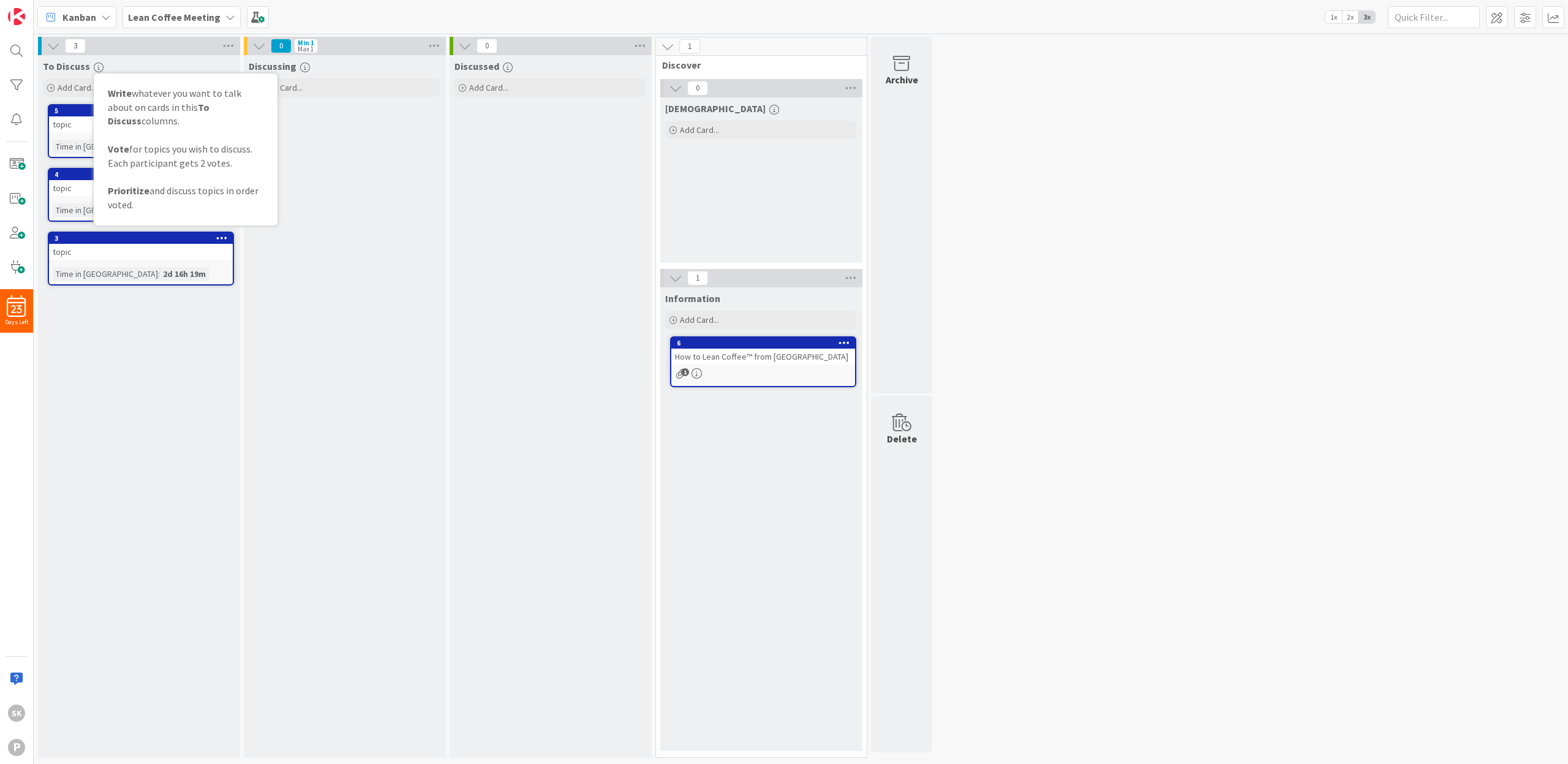
click at [131, 310] on div "To Discuss Write whatever you want to talk about on cards in this To Discuss co…" at bounding box center [138, 406] width 201 height 703
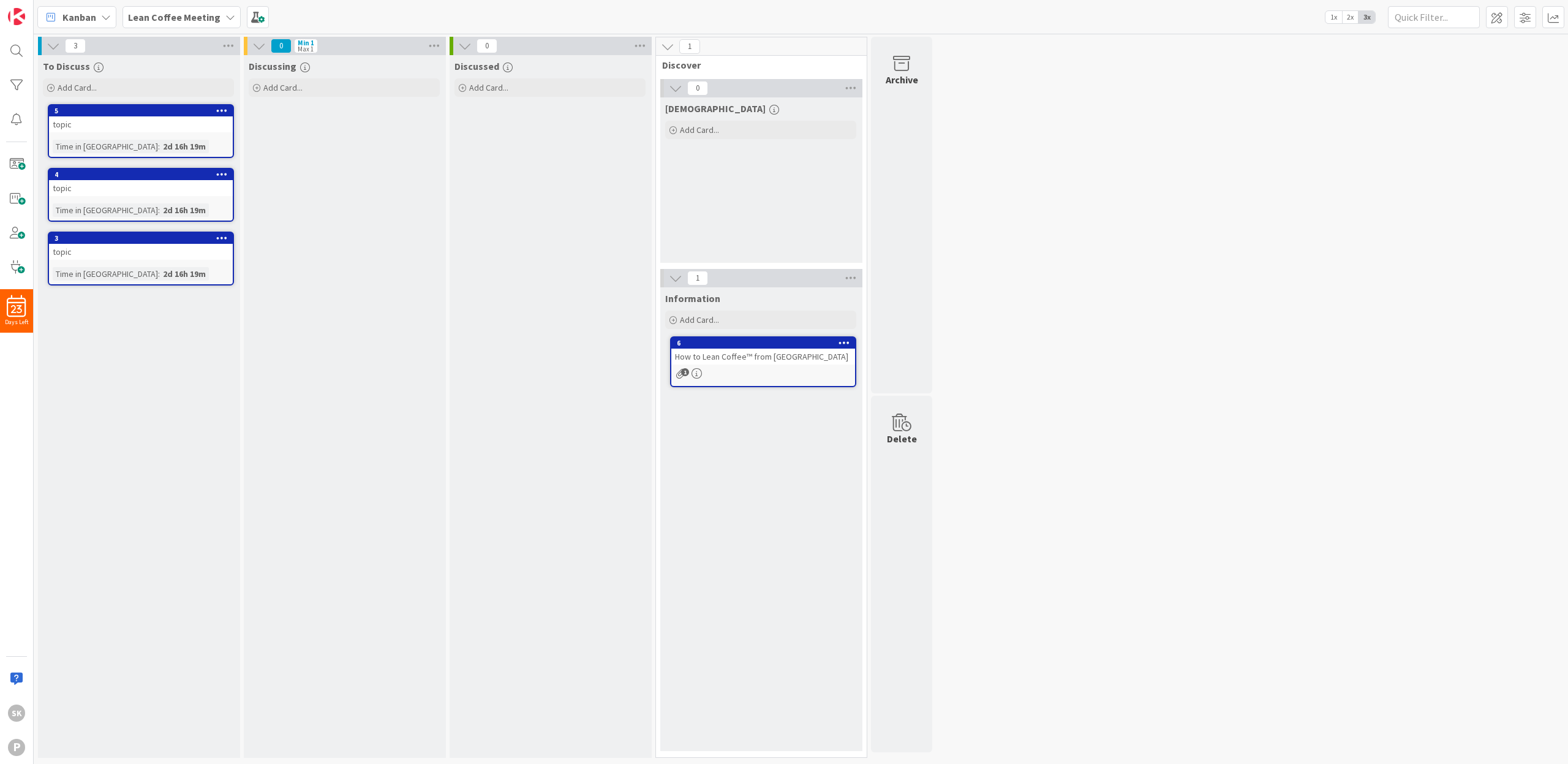
click at [305, 67] on icon "button" at bounding box center [305, 68] width 10 height 10
click at [505, 67] on icon "button" at bounding box center [508, 68] width 10 height 10
click at [611, 160] on div "Discussed Pull into this Discussed column when done. Repeat until the Lean Coff…" at bounding box center [550, 406] width 201 height 703
click at [20, 199] on span at bounding box center [16, 198] width 25 height 25
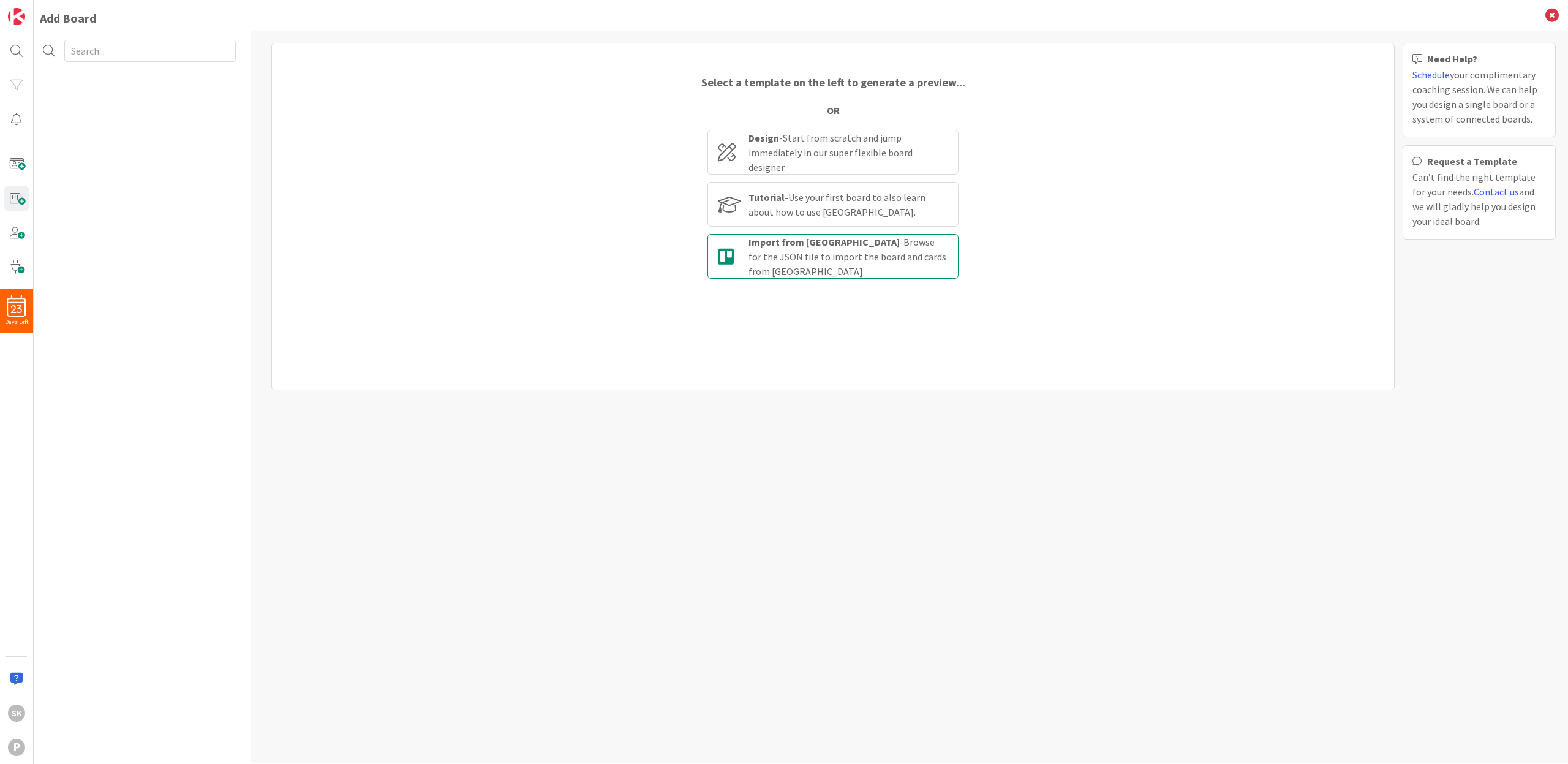
click at [858, 252] on div "Import from [PERSON_NAME] - Browse for the JSON file to import the board and ca…" at bounding box center [848, 257] width 200 height 44
click at [0, 0] on input "Import from [PERSON_NAME] - Browse for the JSON file to import the board and ca…" at bounding box center [0, 0] width 0 height 0
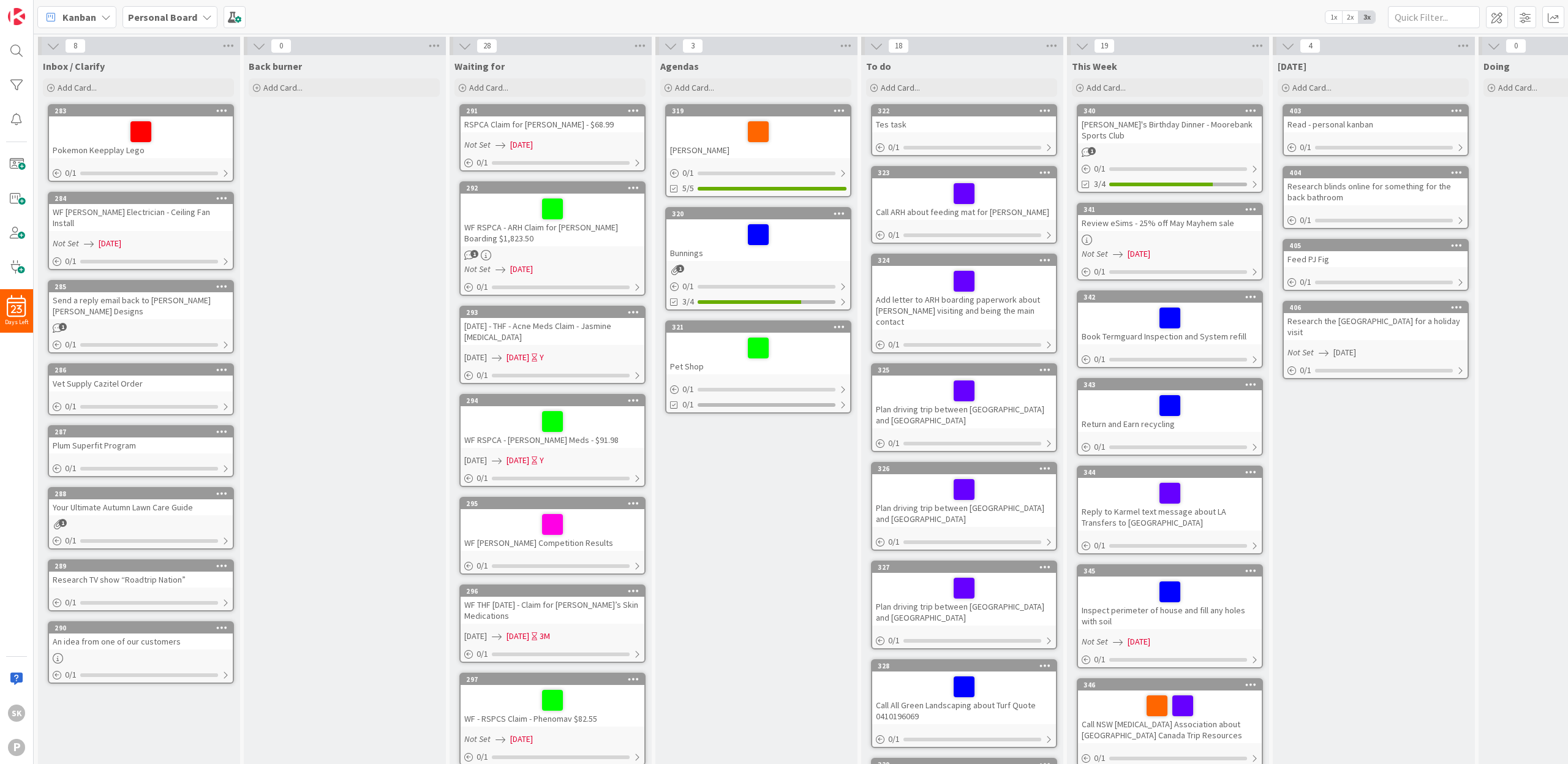
click at [185, 147] on div "Pokemon Keepplay Lego" at bounding box center [141, 137] width 183 height 42
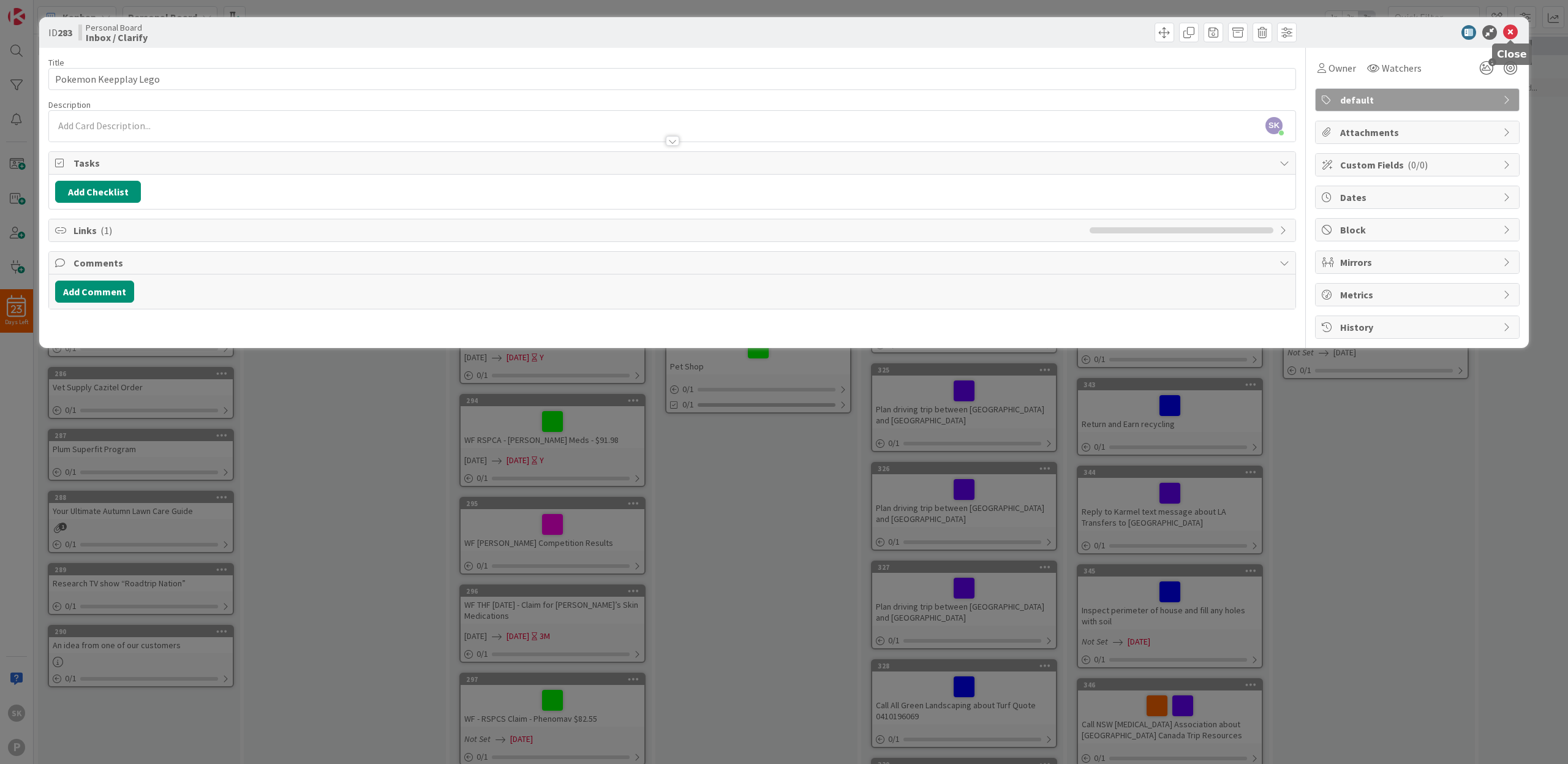
click at [1512, 31] on icon at bounding box center [1509, 32] width 14 height 14
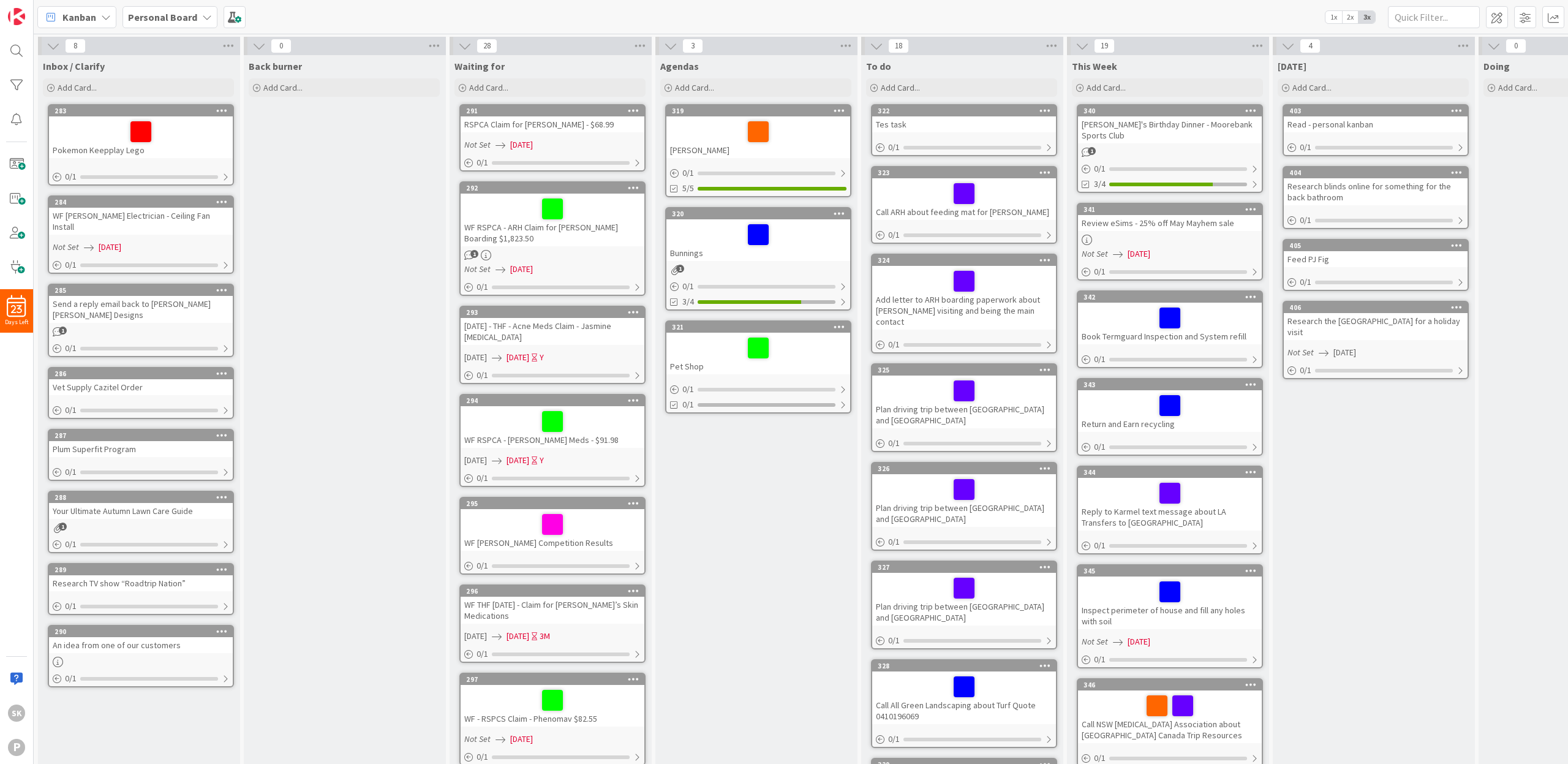
click at [190, 14] on b "Personal Board" at bounding box center [162, 17] width 69 height 12
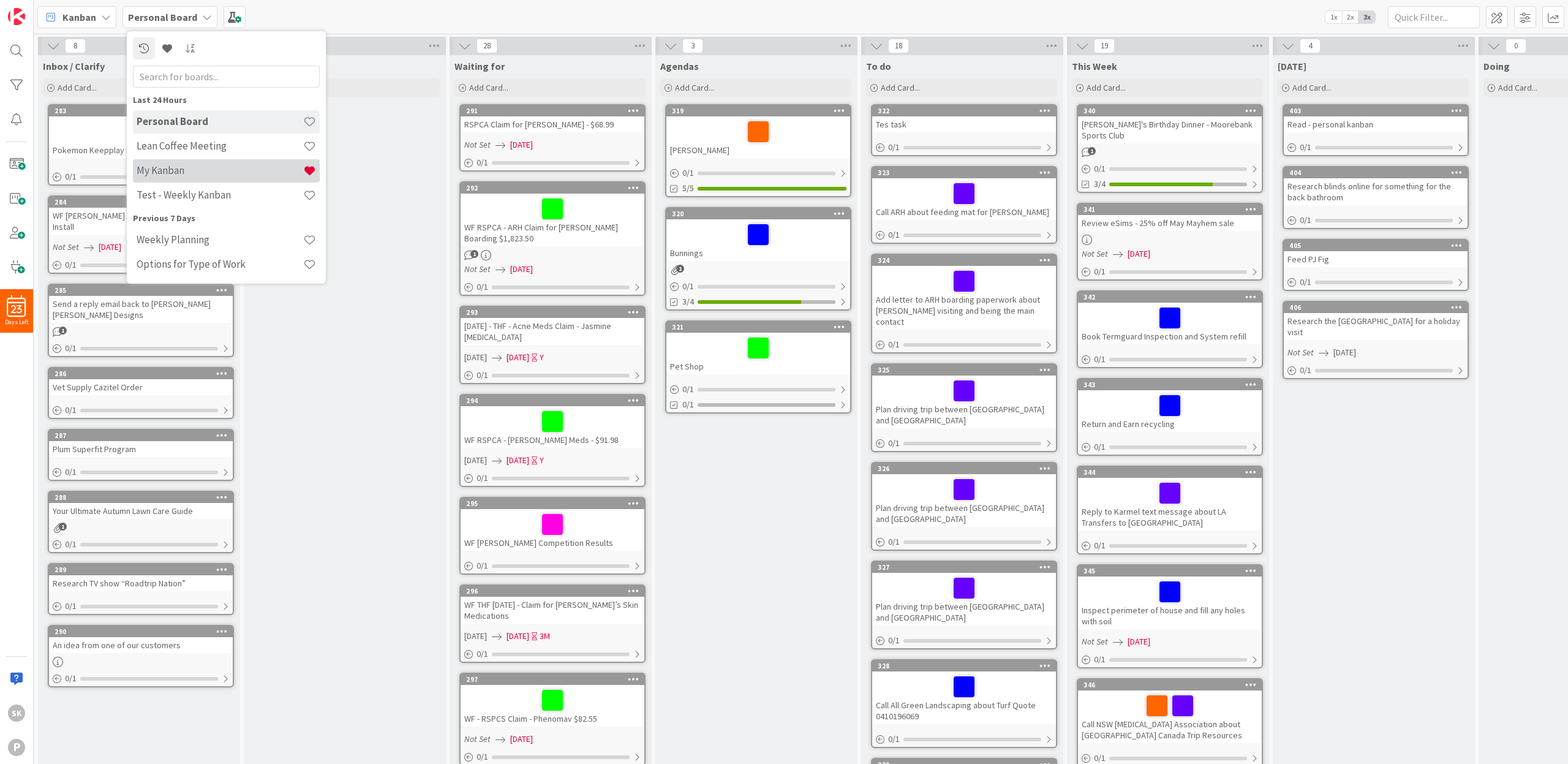
click at [215, 173] on h4 "My Kanban" at bounding box center [220, 170] width 166 height 12
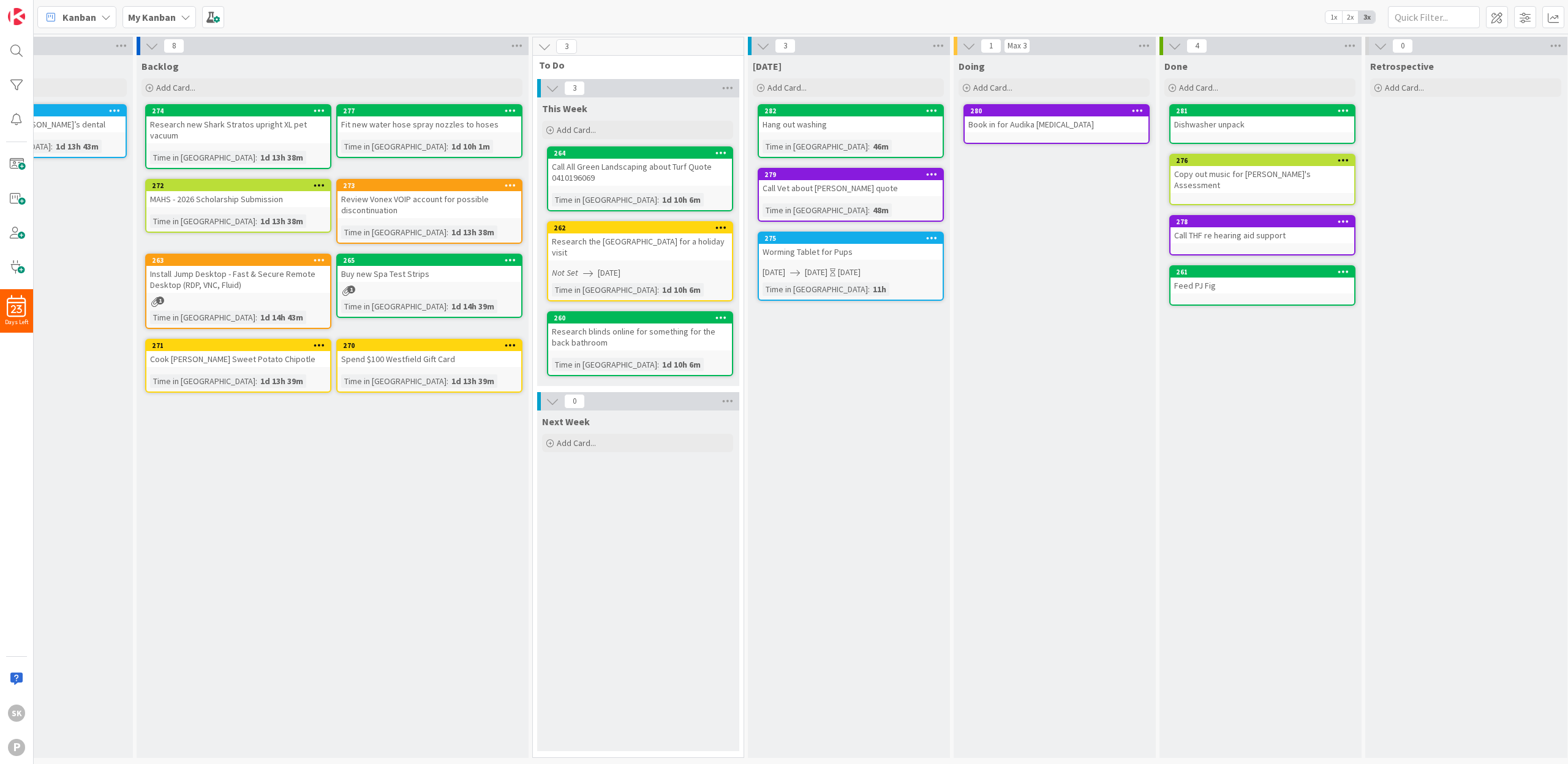
scroll to position [0, 324]
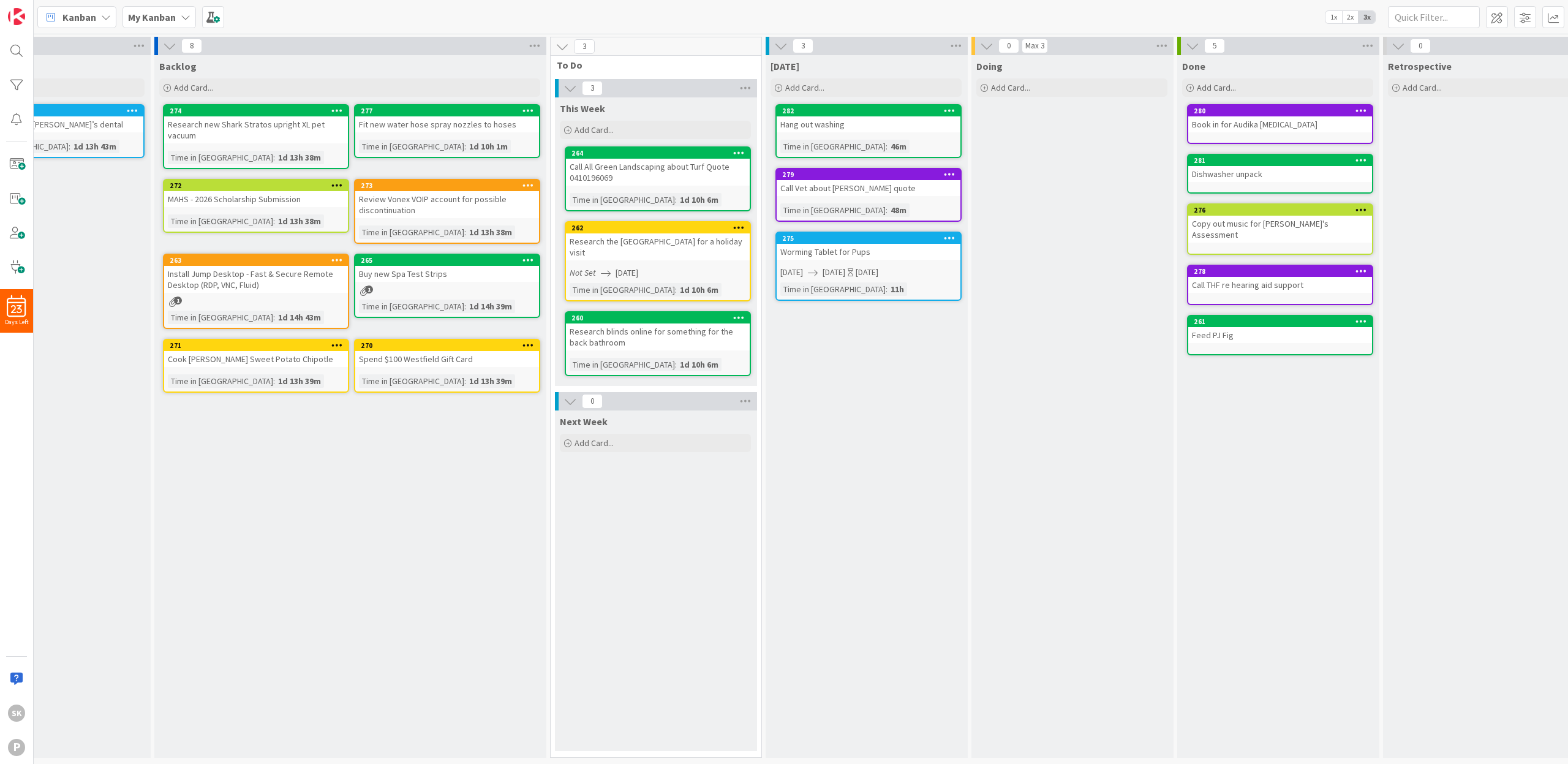
click at [1086, 221] on div "Doing Add Card..." at bounding box center [1072, 406] width 201 height 703
